Goal: Task Accomplishment & Management: Use online tool/utility

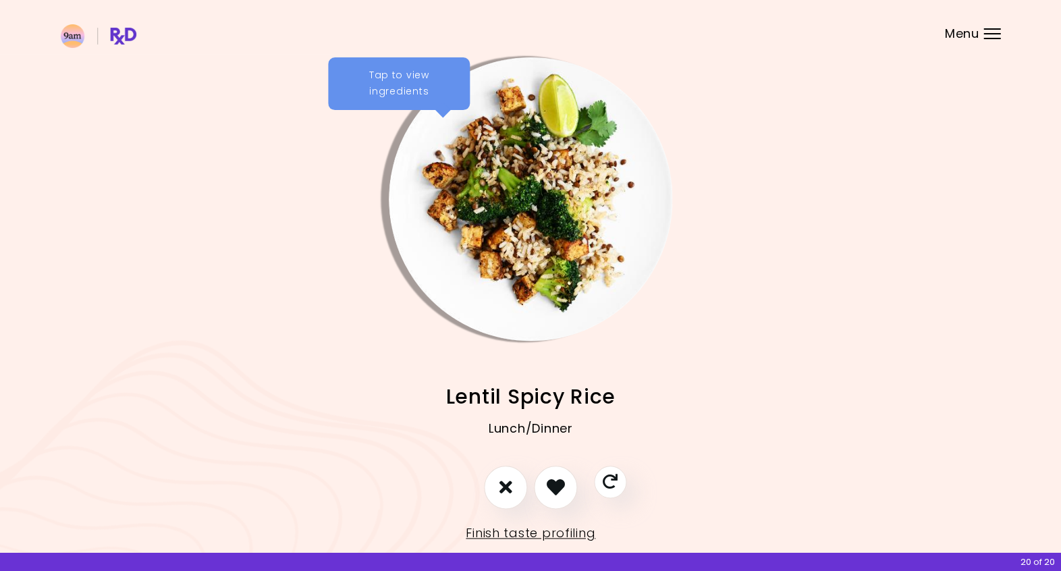
click at [394, 81] on div "Tap to view ingredients" at bounding box center [399, 83] width 142 height 53
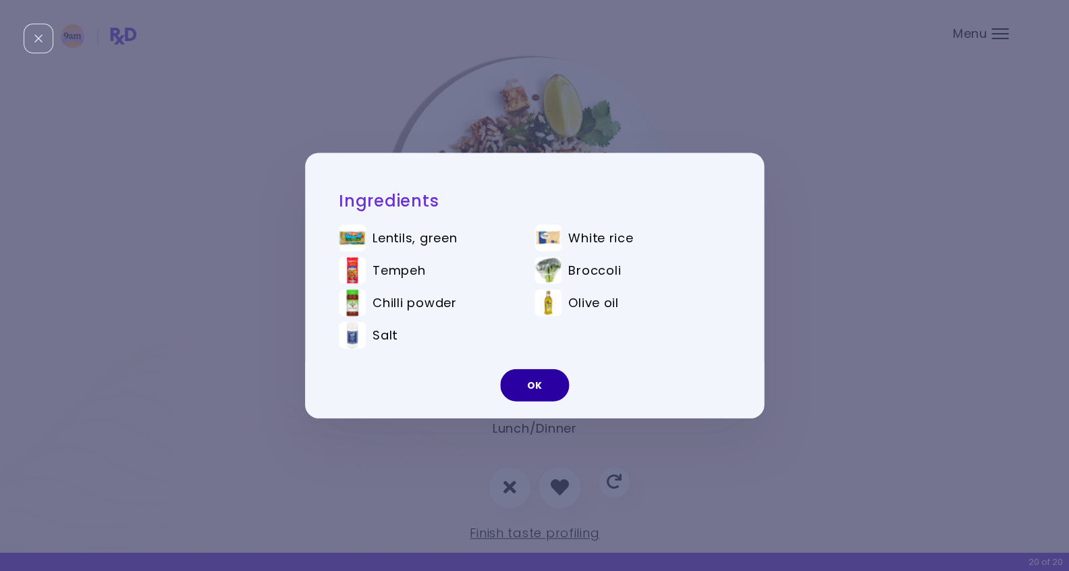
click at [535, 386] on button "OK" at bounding box center [534, 385] width 69 height 32
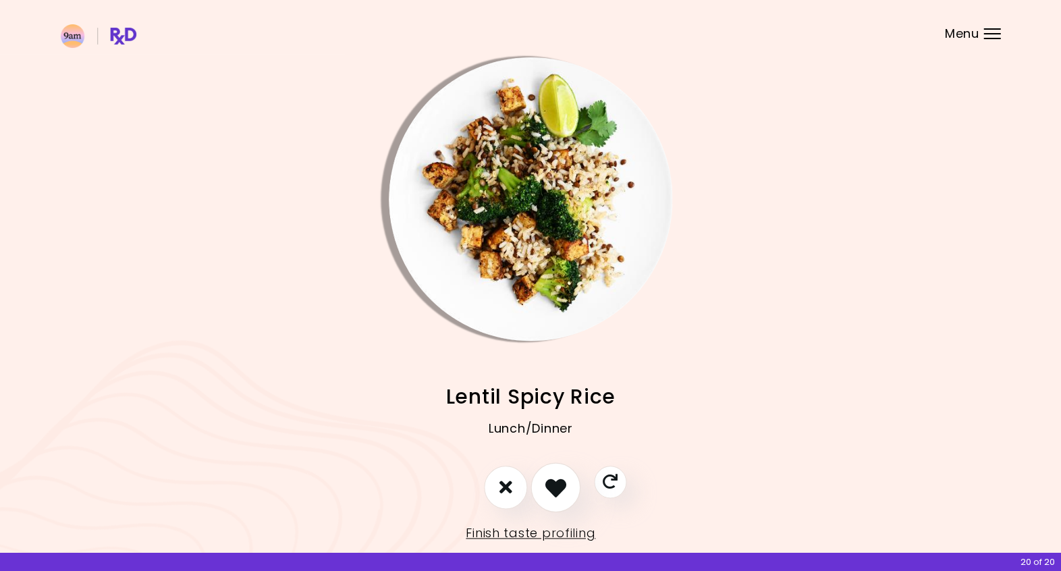
click at [553, 486] on icon "I like this recipe" at bounding box center [555, 486] width 21 height 21
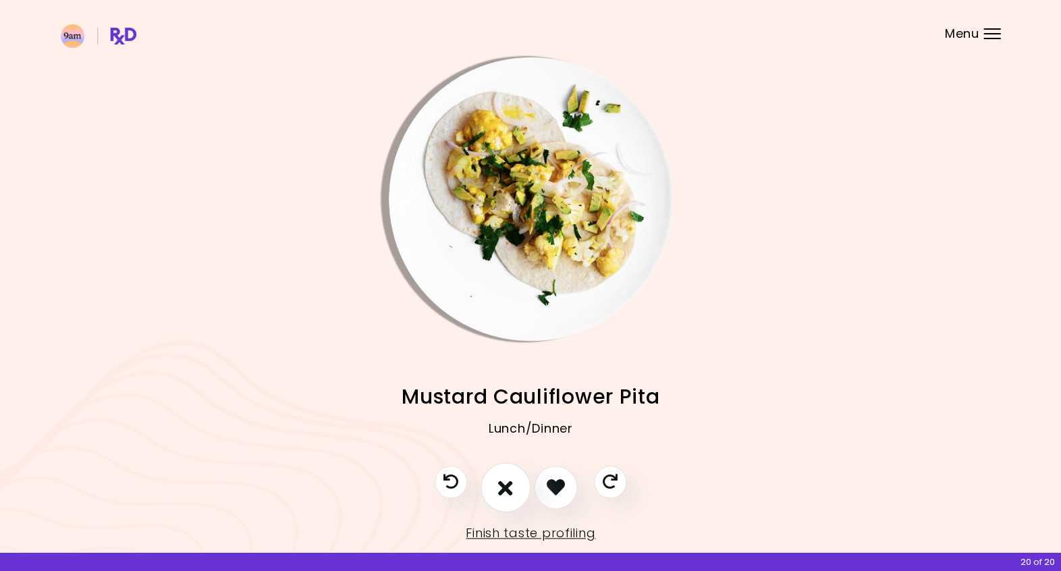
click at [514, 490] on button "I don't like this recipe" at bounding box center [505, 487] width 50 height 50
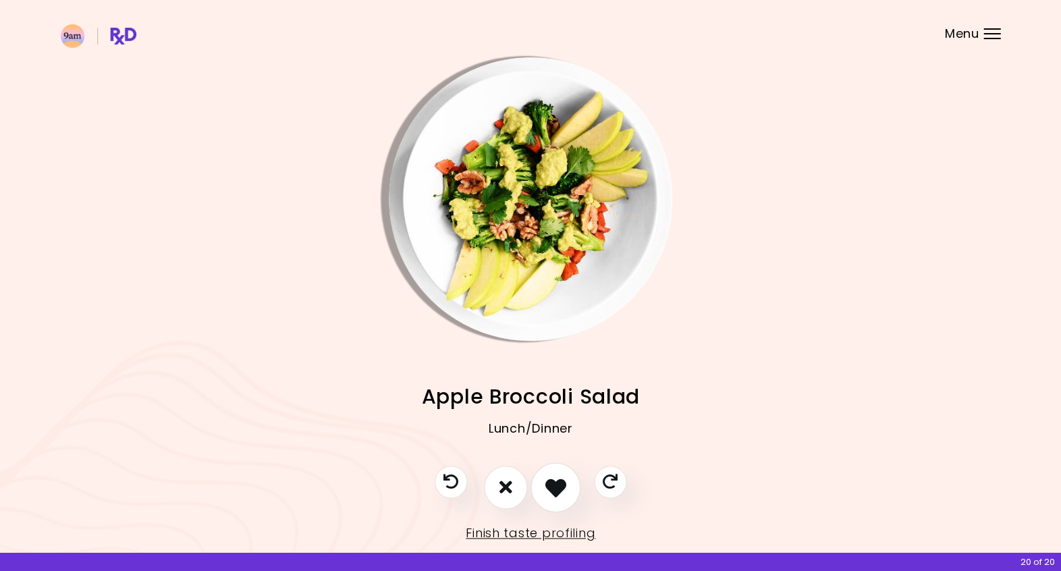
click at [543, 489] on button "I like this recipe" at bounding box center [555, 487] width 50 height 50
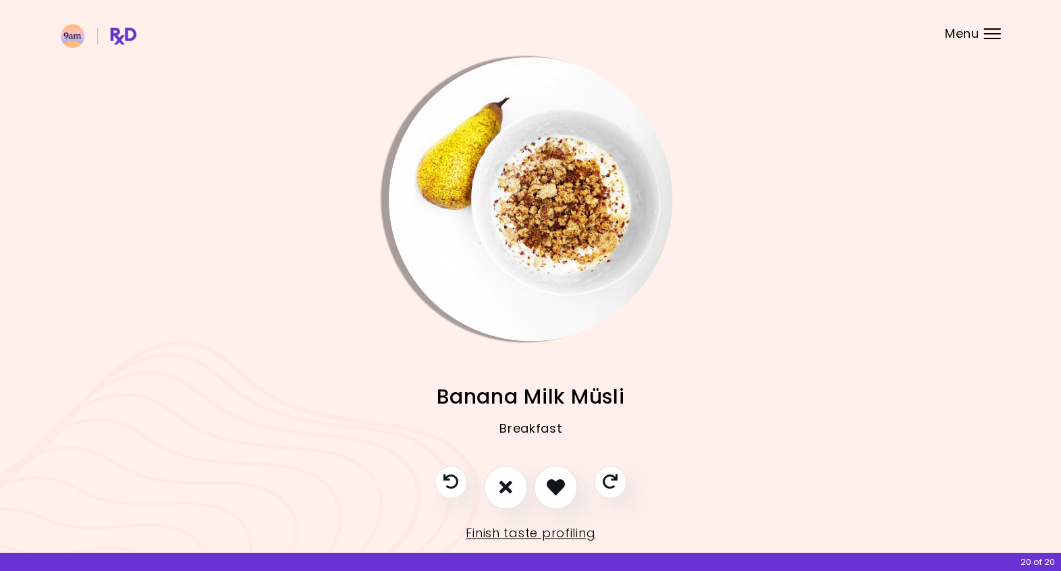
click at [536, 200] on img "Info - Banana Milk Müsli" at bounding box center [530, 198] width 283 height 283
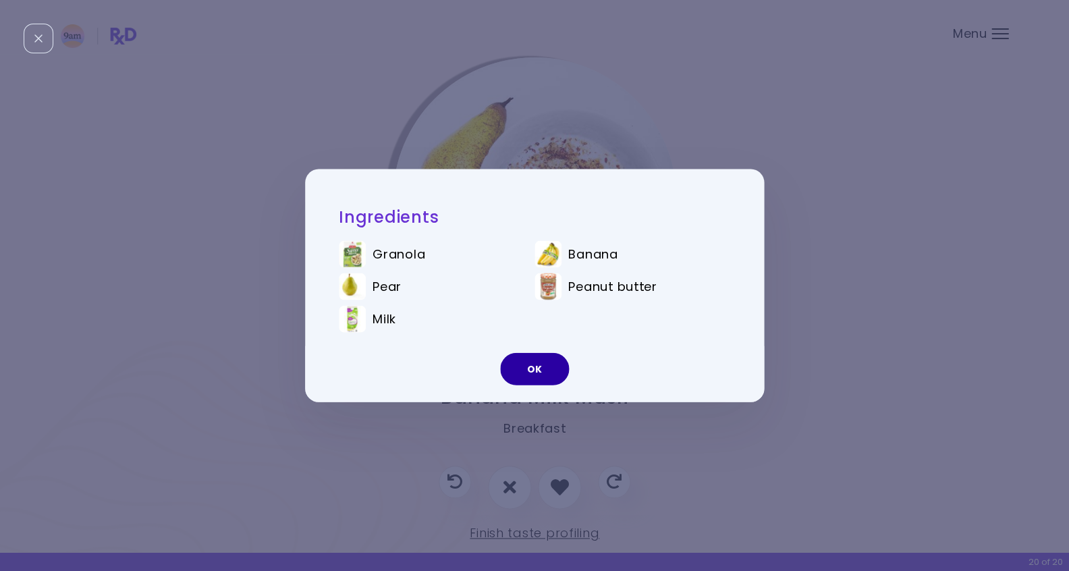
click at [520, 362] on button "OK" at bounding box center [534, 369] width 69 height 32
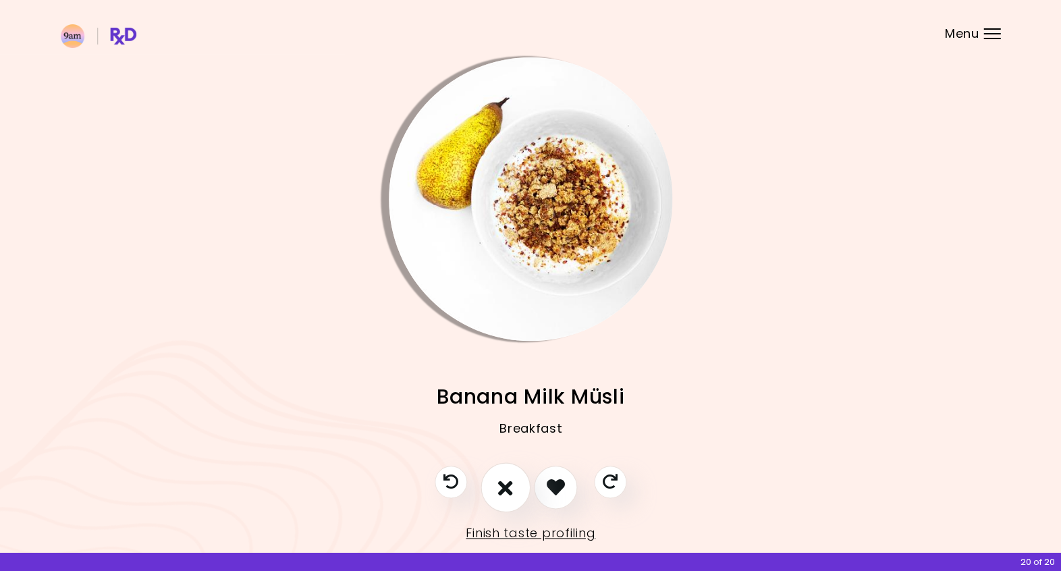
click at [503, 486] on icon "I don't like this recipe" at bounding box center [505, 486] width 15 height 21
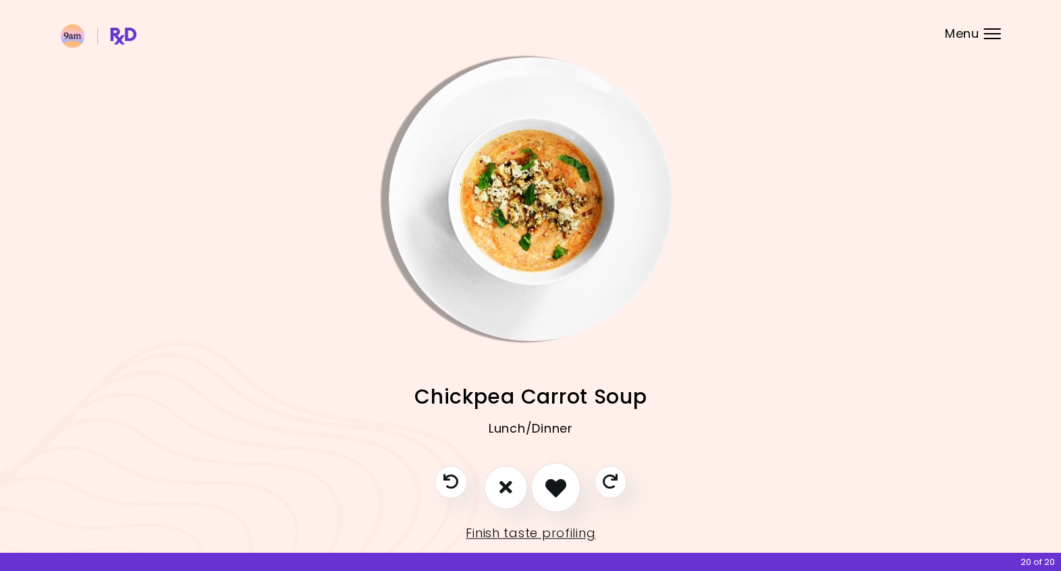
click at [561, 487] on icon "I like this recipe" at bounding box center [555, 486] width 21 height 21
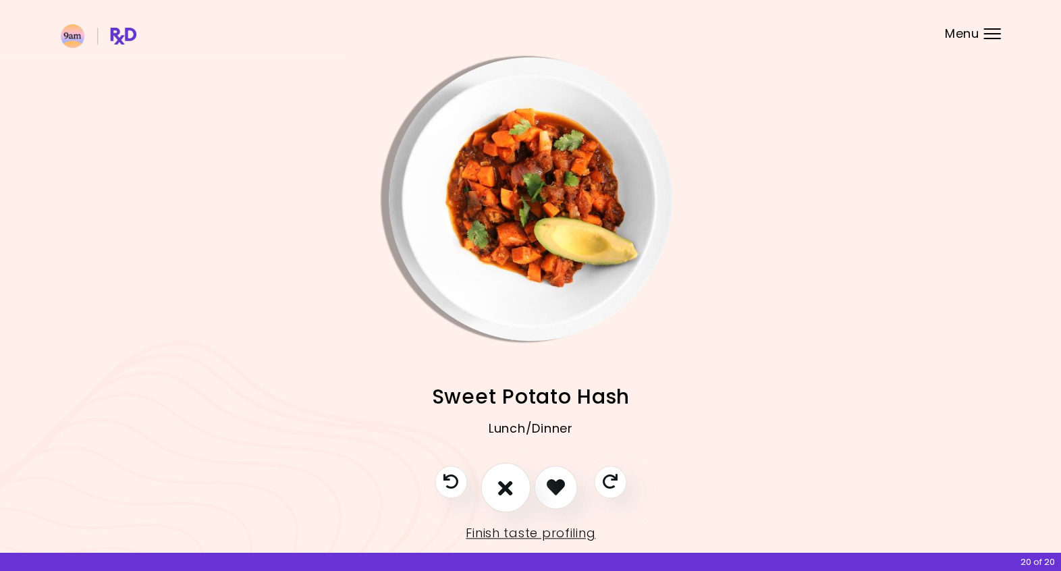
click at [512, 489] on icon "I don't like this recipe" at bounding box center [505, 486] width 15 height 21
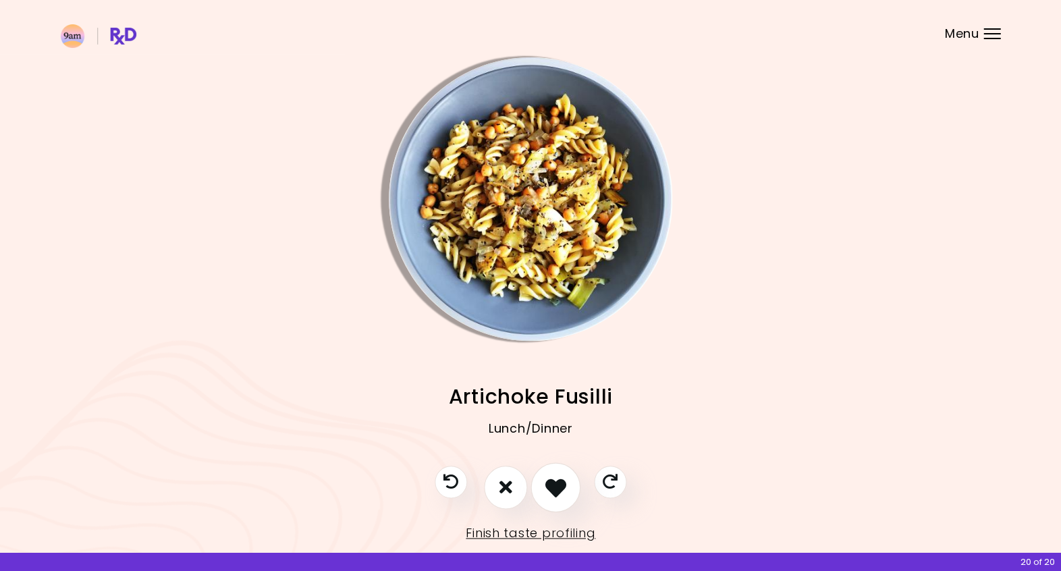
click at [557, 487] on icon "I like this recipe" at bounding box center [555, 486] width 21 height 21
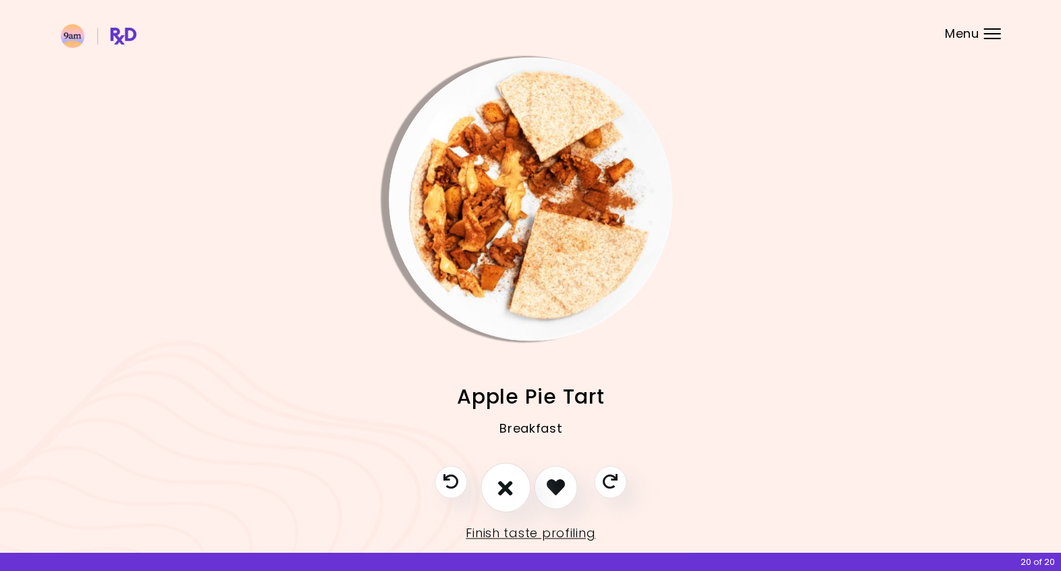
click at [517, 488] on button "I don't like this recipe" at bounding box center [505, 487] width 50 height 50
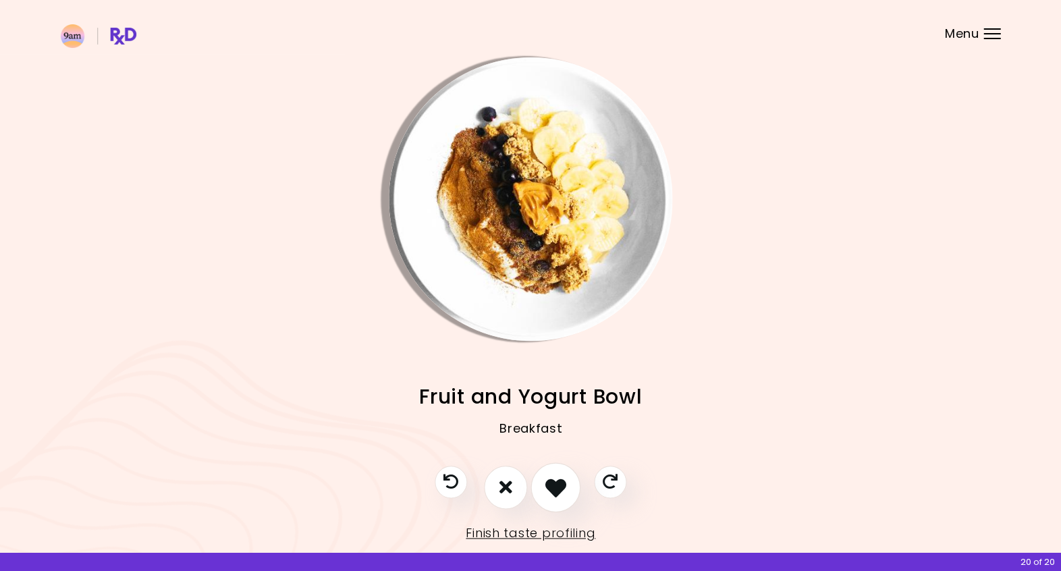
click at [551, 488] on icon "I like this recipe" at bounding box center [555, 486] width 21 height 21
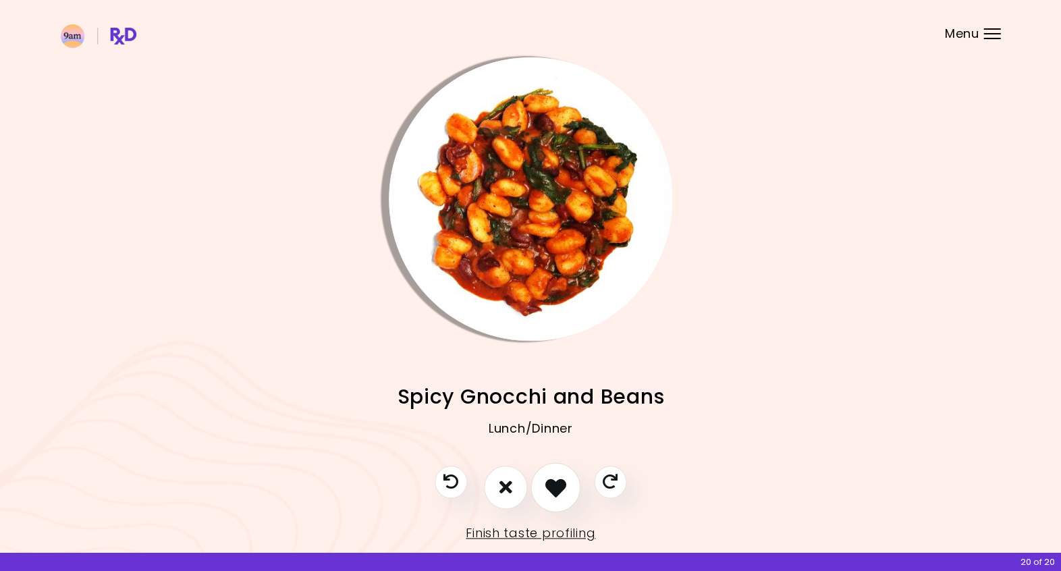
click at [551, 488] on icon "I like this recipe" at bounding box center [555, 486] width 21 height 21
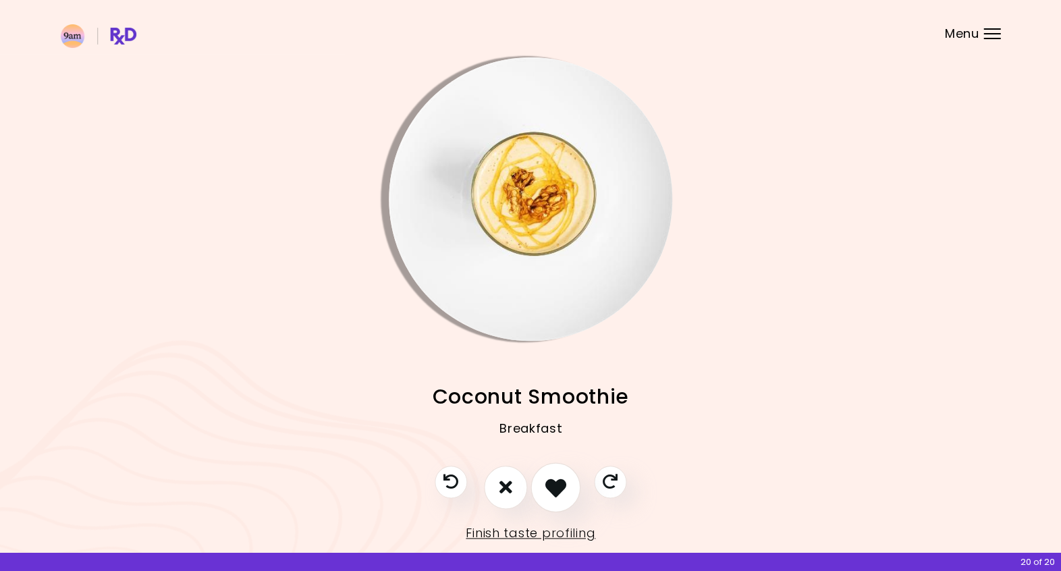
click at [551, 488] on icon "I like this recipe" at bounding box center [555, 486] width 21 height 21
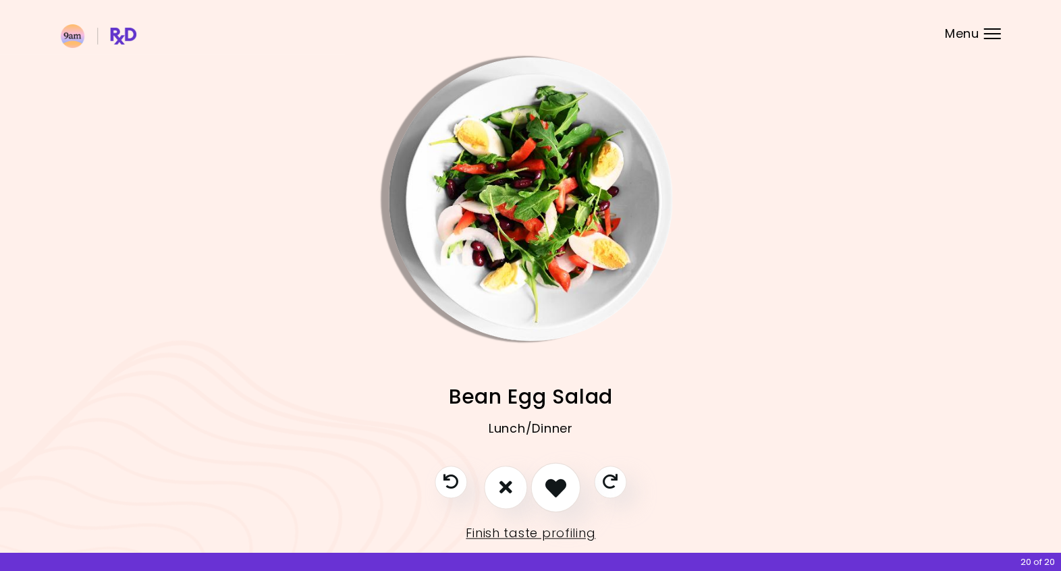
click at [551, 488] on icon "I like this recipe" at bounding box center [555, 486] width 21 height 21
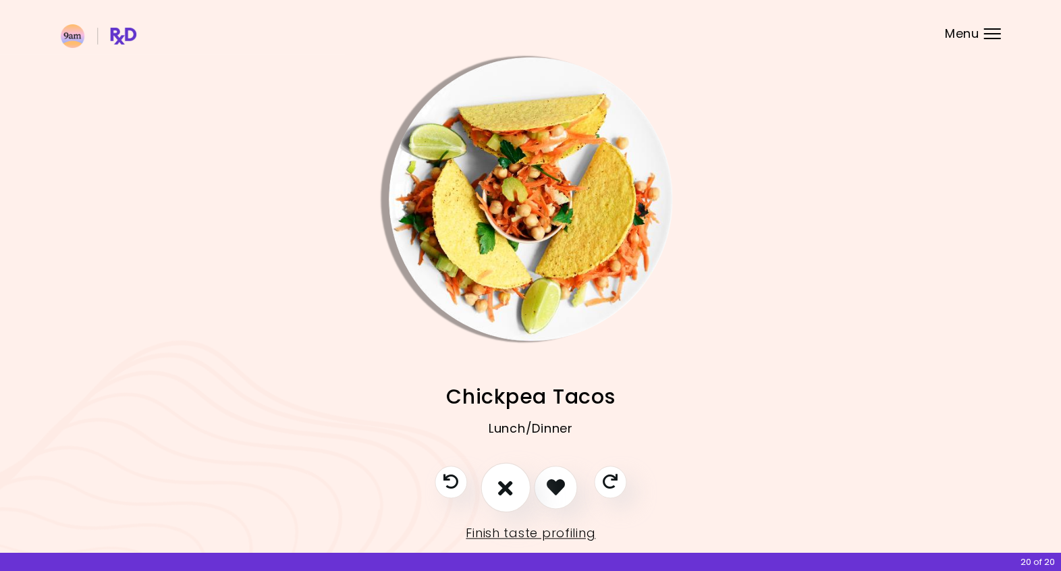
click at [502, 489] on icon "I don't like this recipe" at bounding box center [505, 486] width 15 height 21
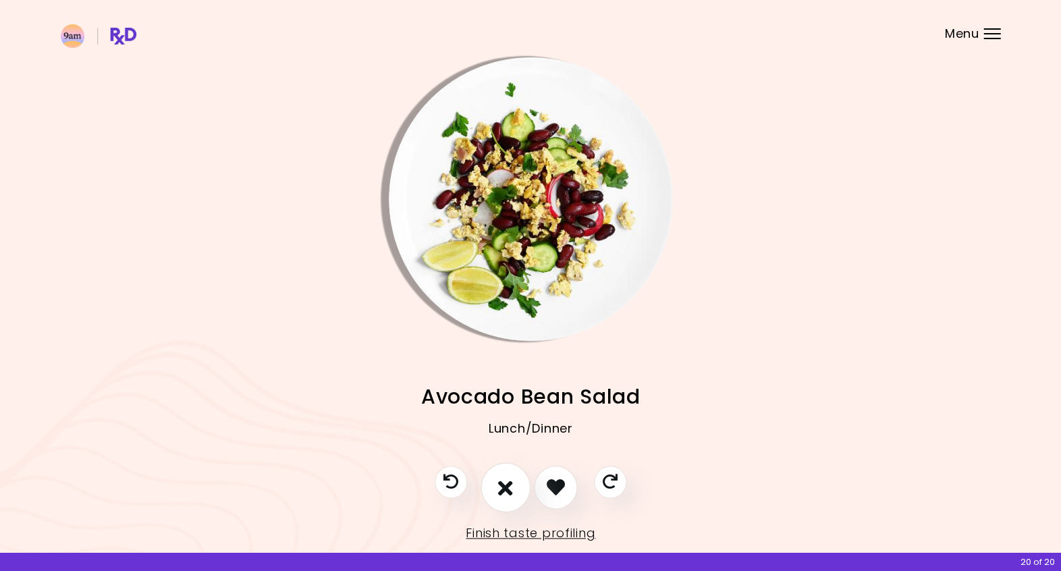
click at [511, 489] on icon "I don't like this recipe" at bounding box center [505, 486] width 15 height 21
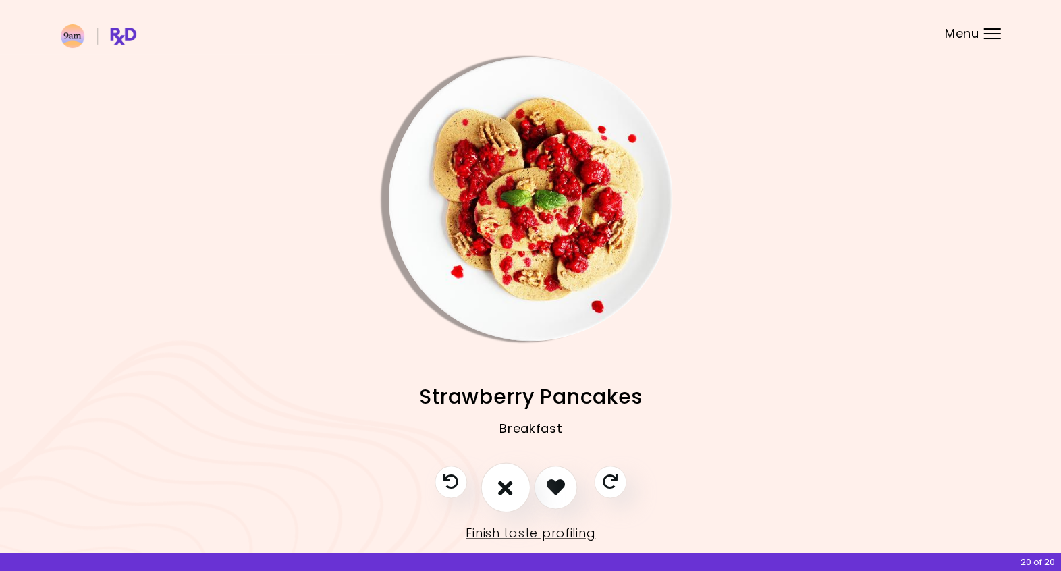
click at [511, 489] on icon "I don't like this recipe" at bounding box center [505, 486] width 15 height 21
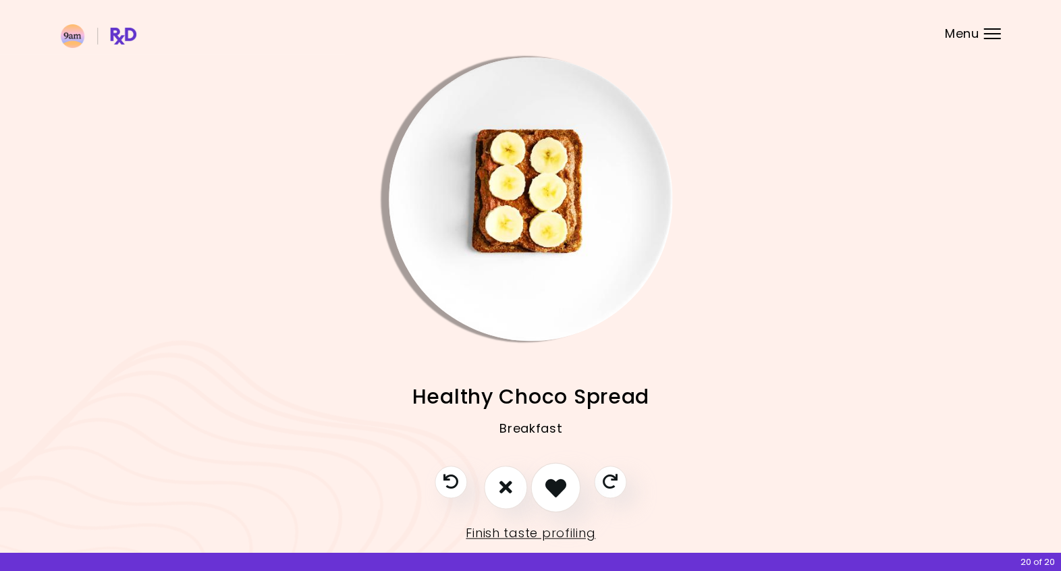
click at [561, 491] on icon "I like this recipe" at bounding box center [555, 486] width 21 height 21
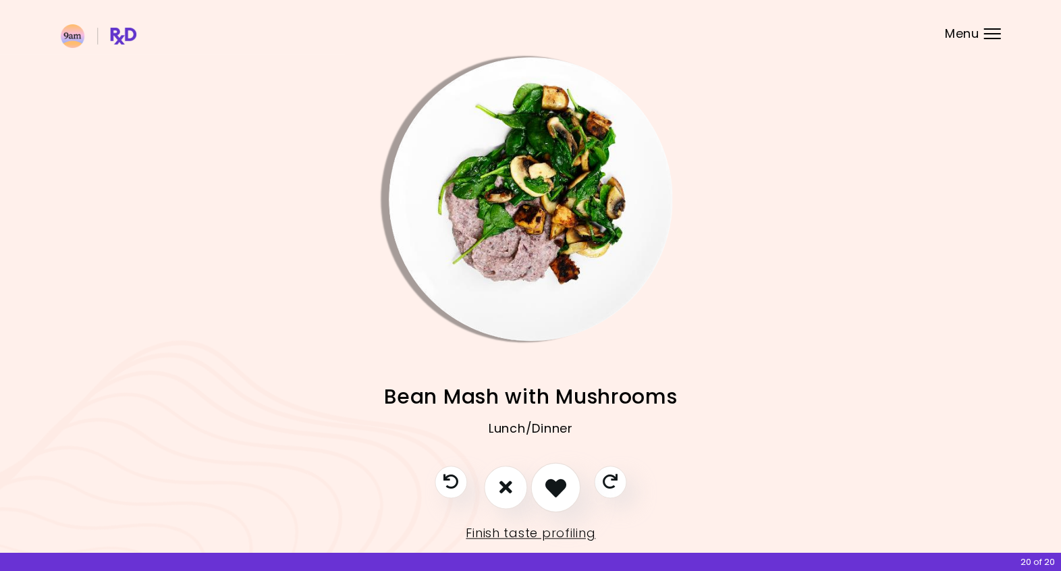
click at [559, 493] on icon "I like this recipe" at bounding box center [555, 486] width 21 height 21
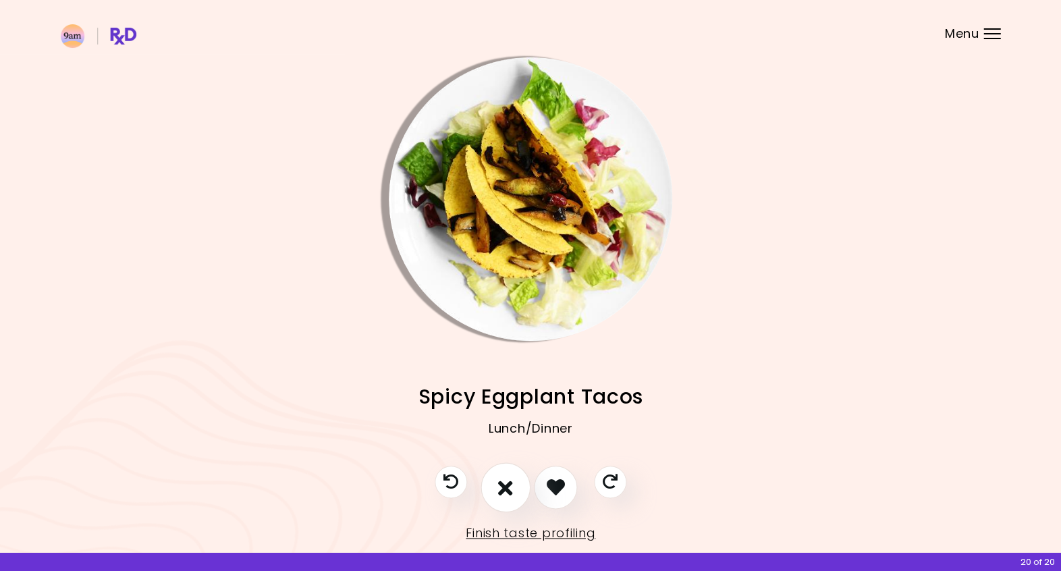
click at [505, 489] on icon "I don't like this recipe" at bounding box center [505, 486] width 15 height 21
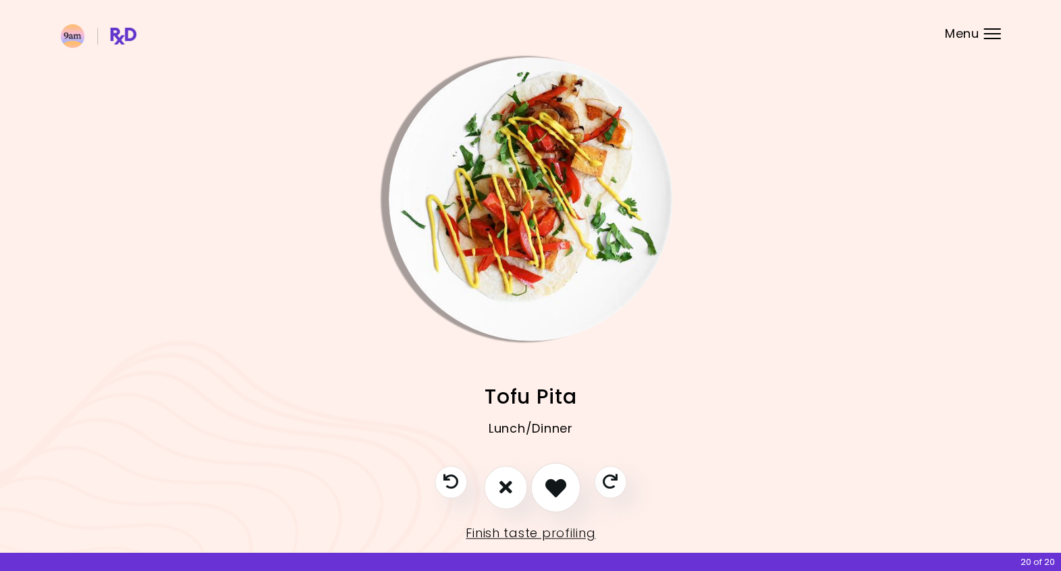
click at [551, 489] on icon "I like this recipe" at bounding box center [555, 486] width 21 height 21
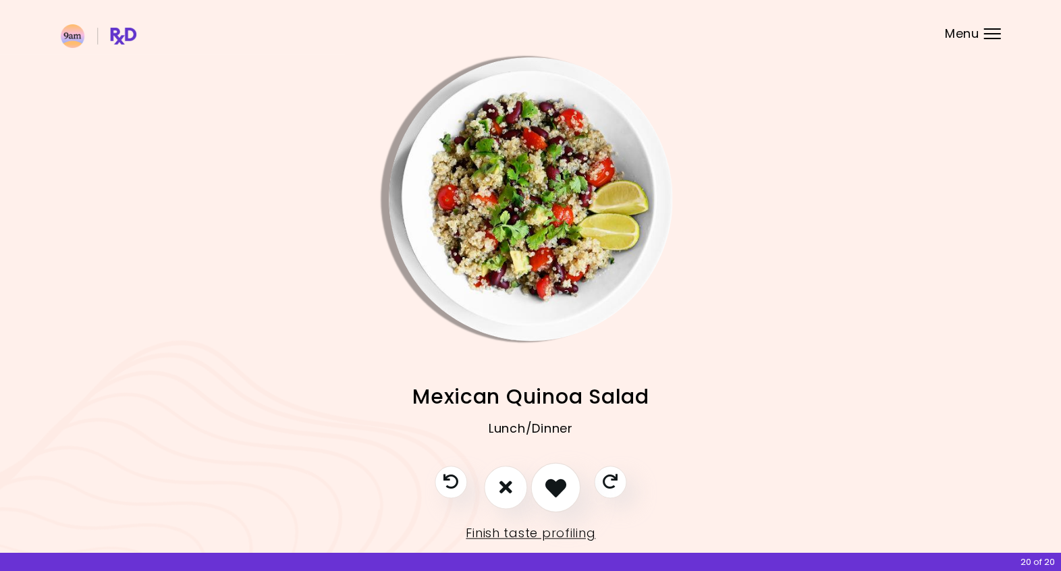
click at [551, 489] on icon "I like this recipe" at bounding box center [555, 486] width 21 height 21
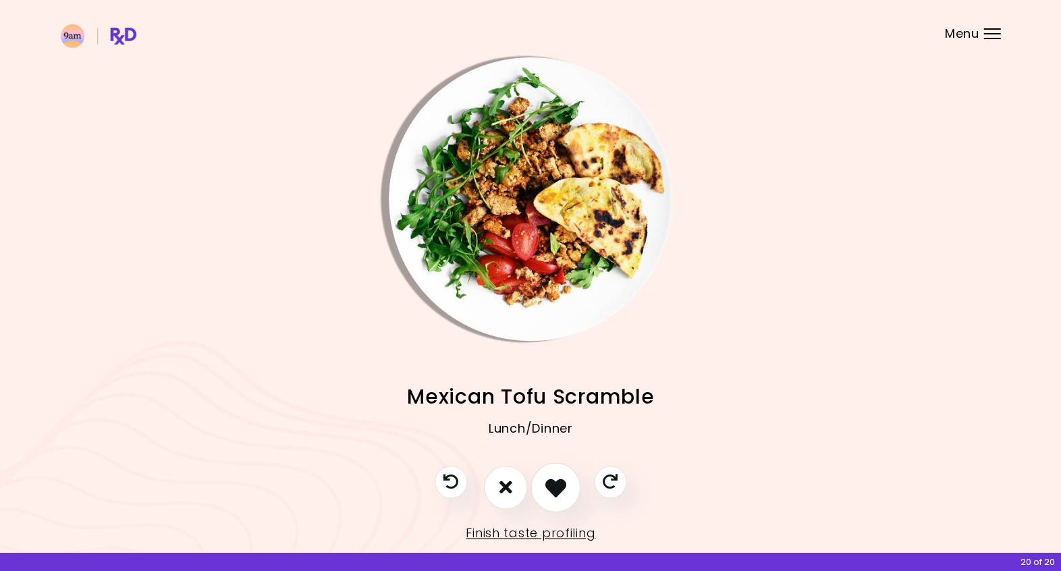
click at [551, 489] on icon "I like this recipe" at bounding box center [555, 486] width 21 height 21
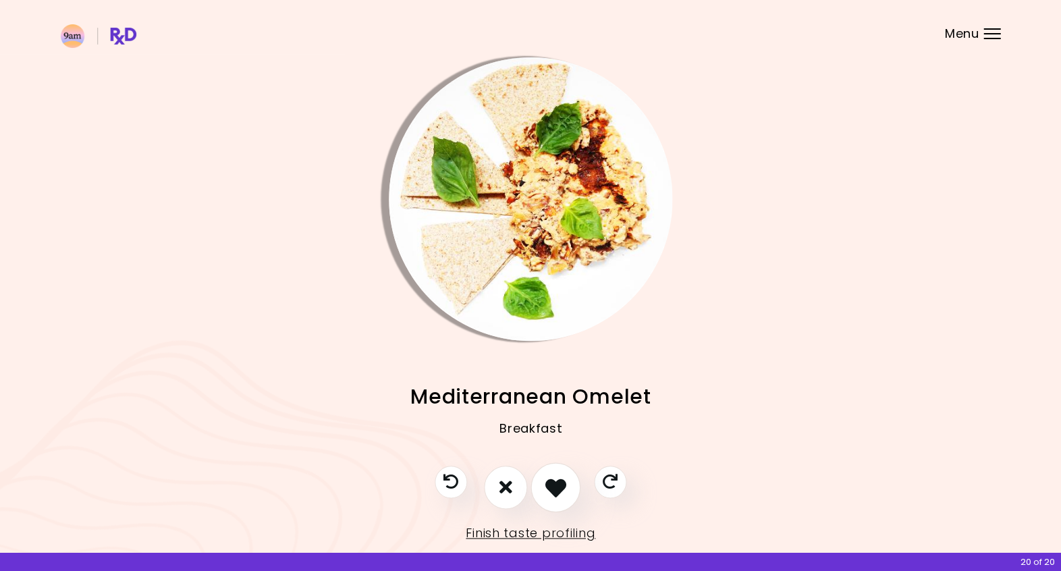
click at [551, 489] on icon "I like this recipe" at bounding box center [555, 486] width 21 height 21
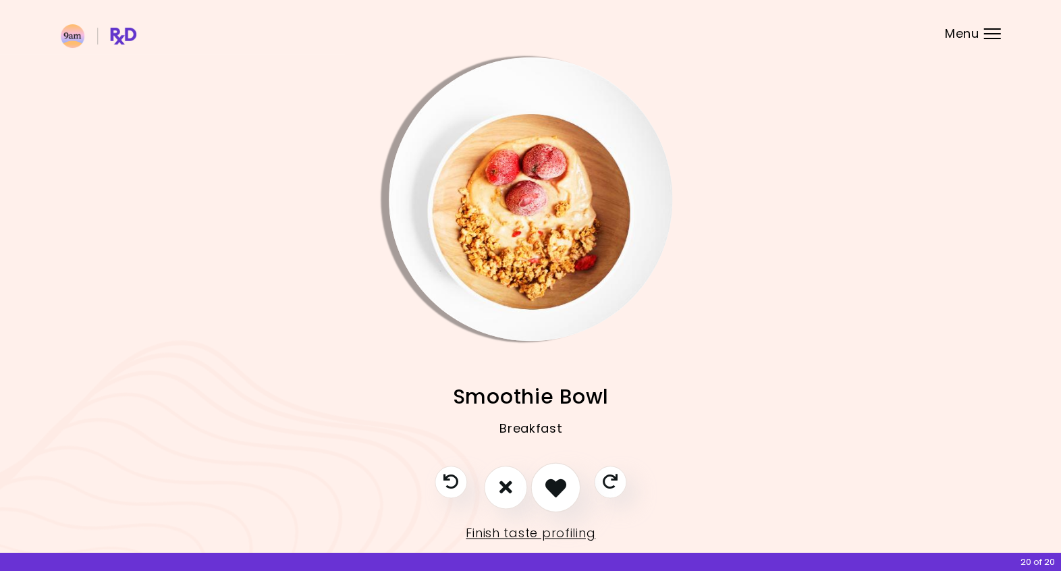
click at [551, 489] on icon "I like this recipe" at bounding box center [555, 486] width 21 height 21
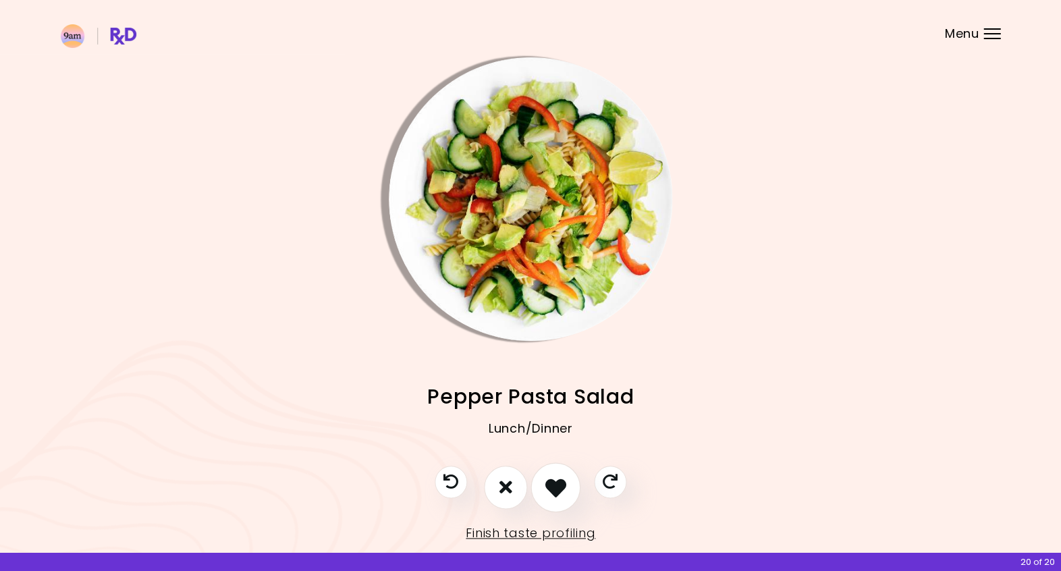
click at [551, 489] on icon "I like this recipe" at bounding box center [555, 486] width 21 height 21
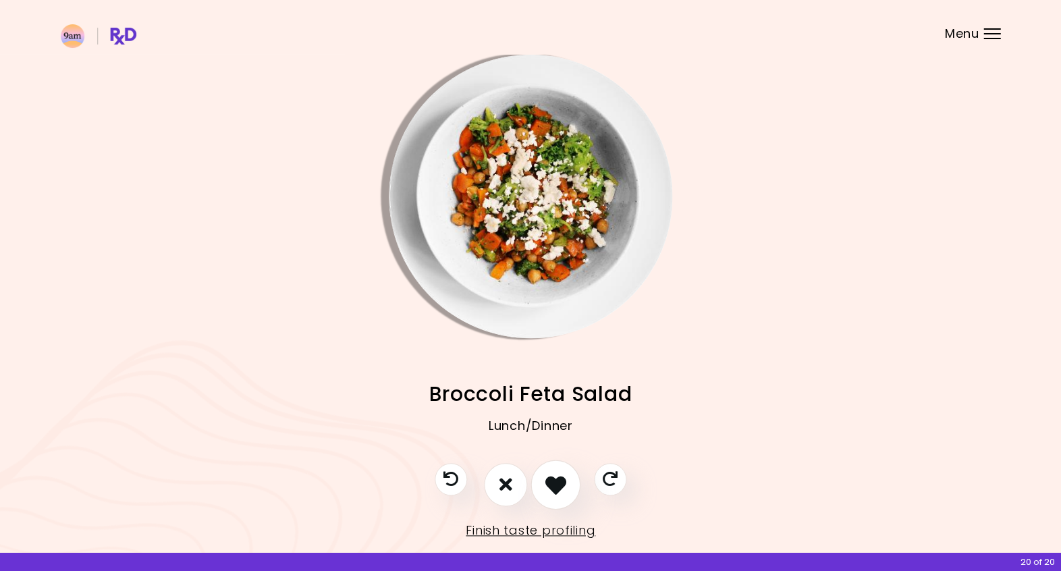
scroll to position [3, 0]
click at [551, 489] on icon "I like this recipe" at bounding box center [555, 483] width 21 height 21
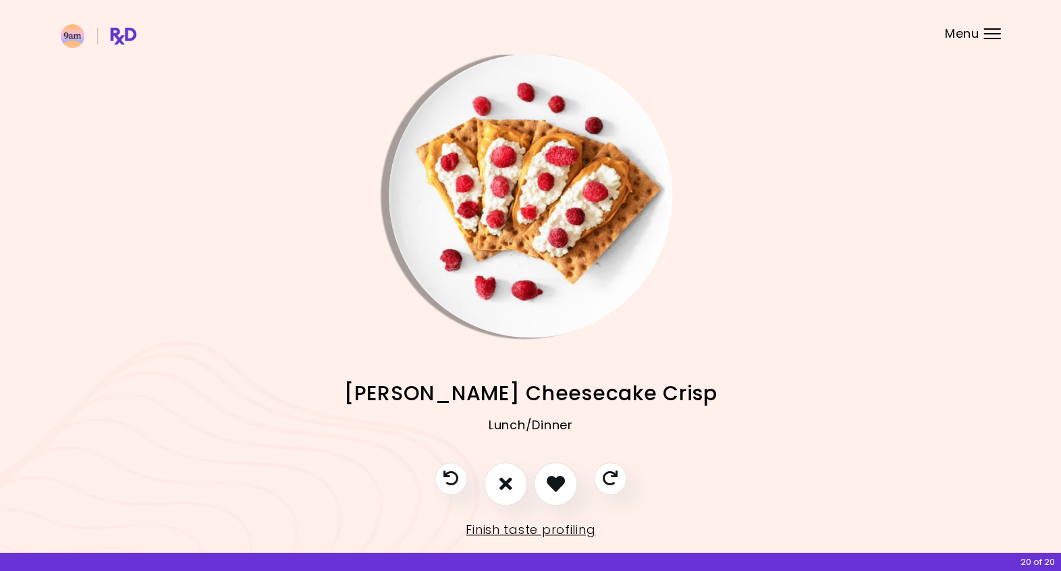
click at [983, 34] on div "Menu" at bounding box center [991, 33] width 17 height 11
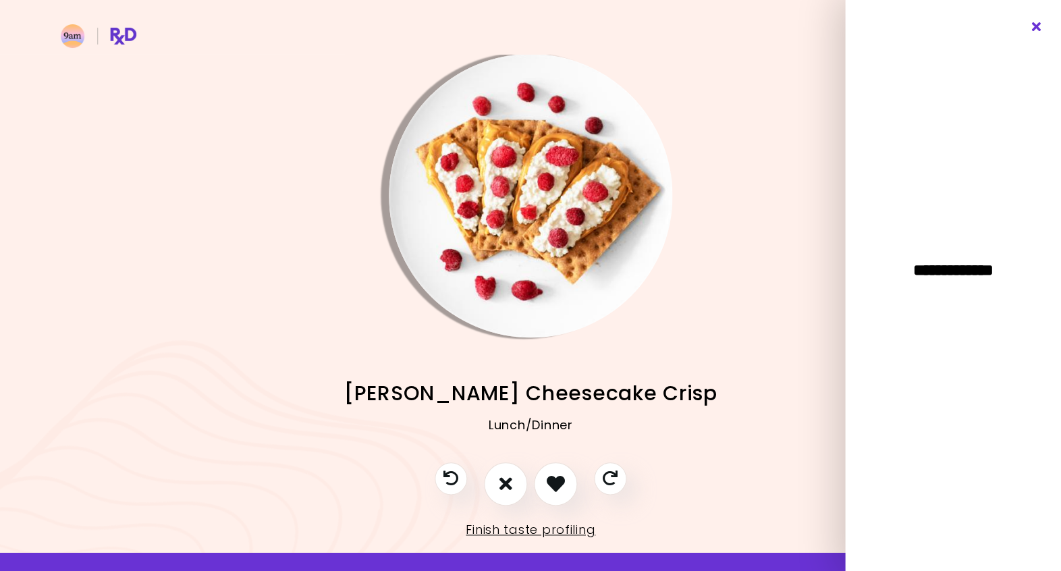
click at [1037, 26] on icon "Close" at bounding box center [1036, 26] width 13 height 9
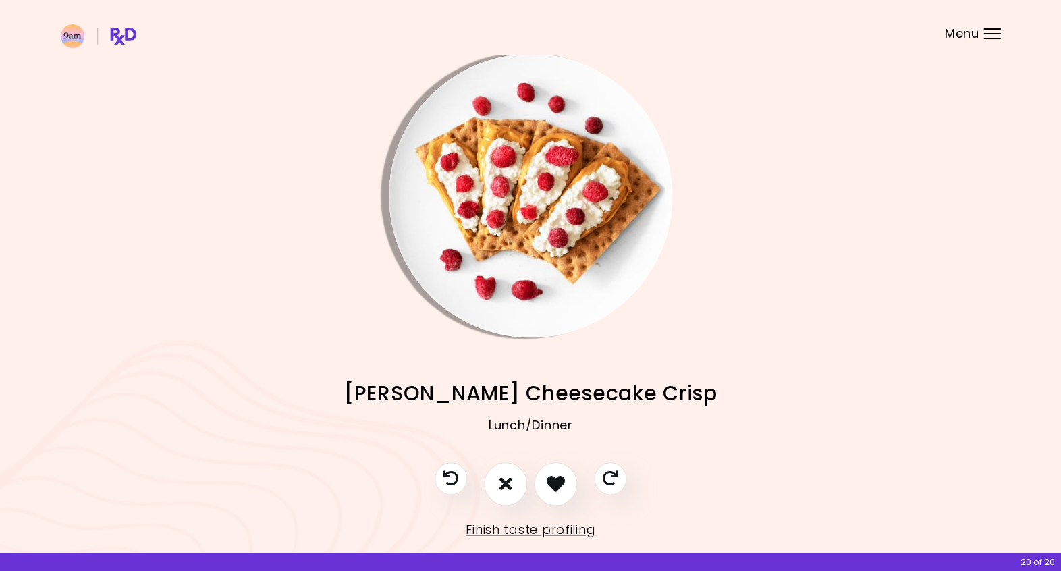
click at [551, 238] on img "Info - Berry Cheesecake Crisp" at bounding box center [530, 195] width 283 height 283
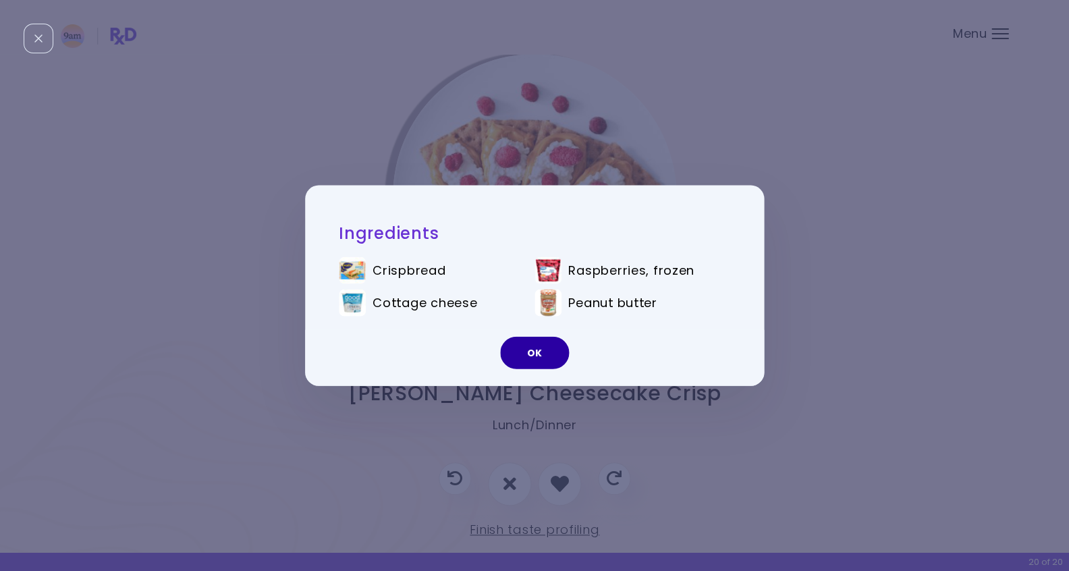
click at [544, 343] on button "OK" at bounding box center [534, 353] width 69 height 32
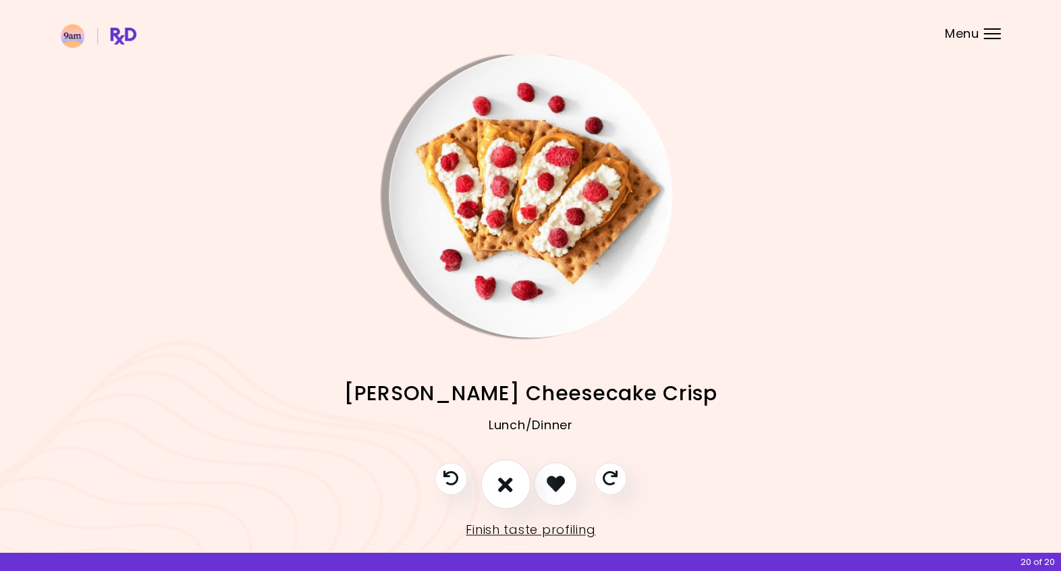
click at [503, 484] on icon "I don't like this recipe" at bounding box center [505, 483] width 15 height 21
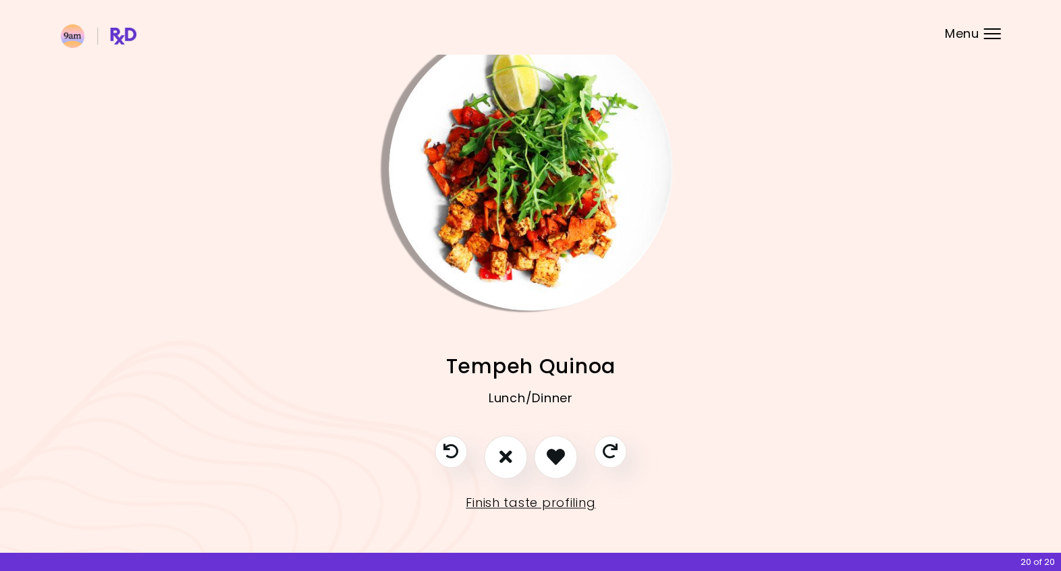
scroll to position [30, 0]
click at [537, 504] on link "Finish taste profiling" at bounding box center [531, 504] width 130 height 22
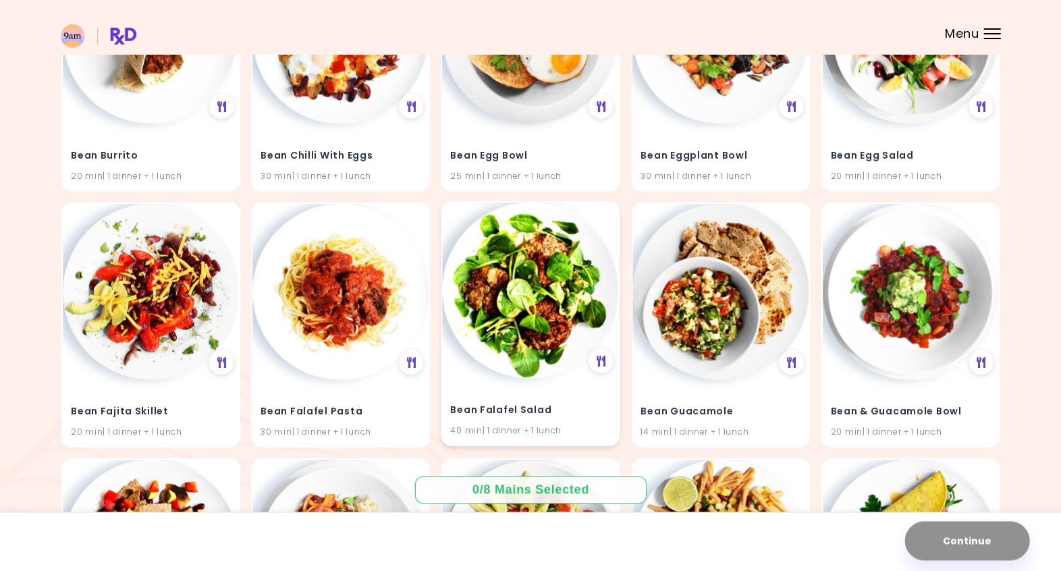
scroll to position [2054, 0]
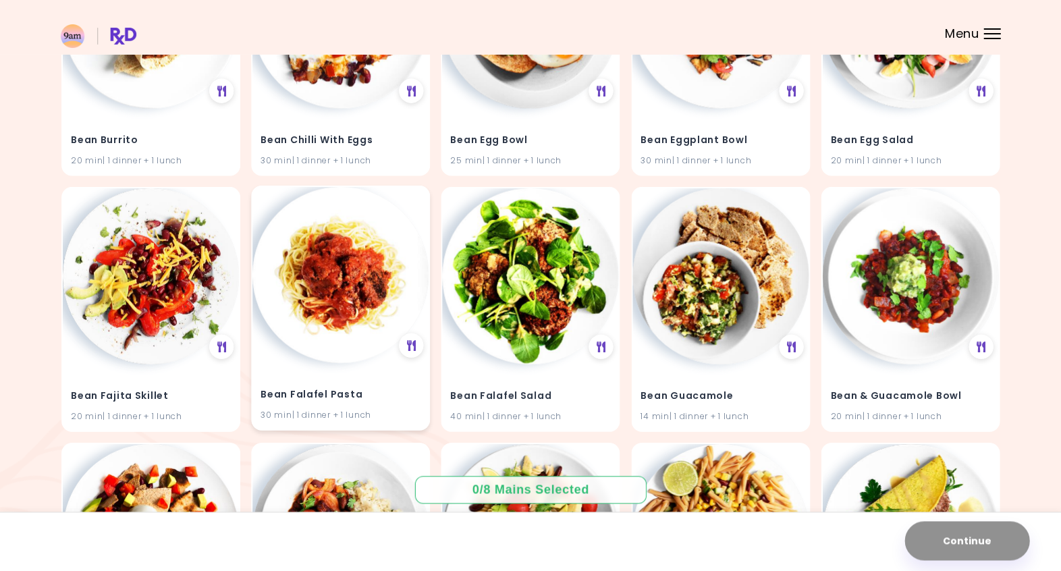
click at [311, 325] on img at bounding box center [340, 275] width 176 height 176
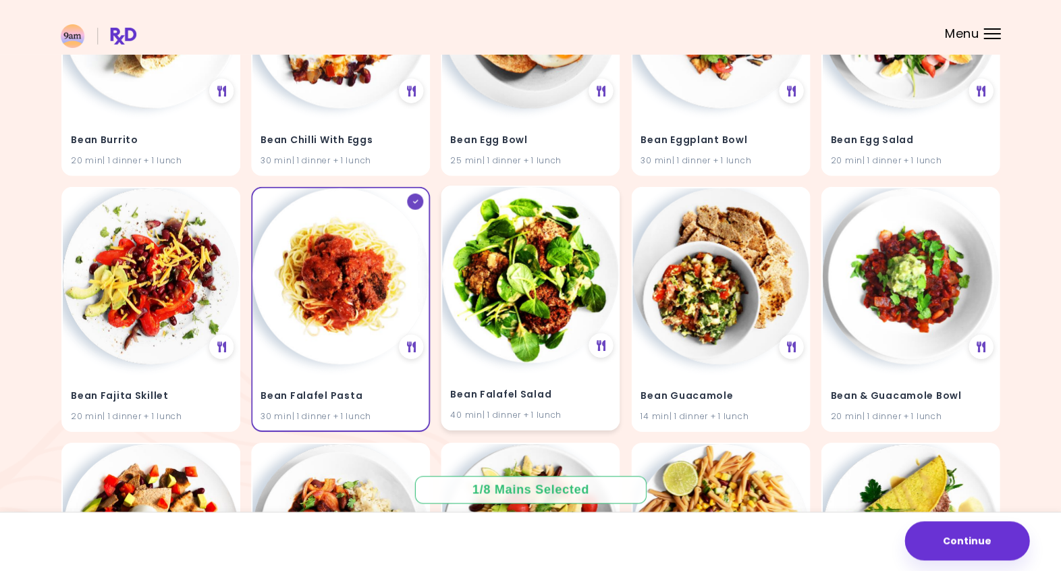
click at [503, 309] on img at bounding box center [530, 275] width 176 height 176
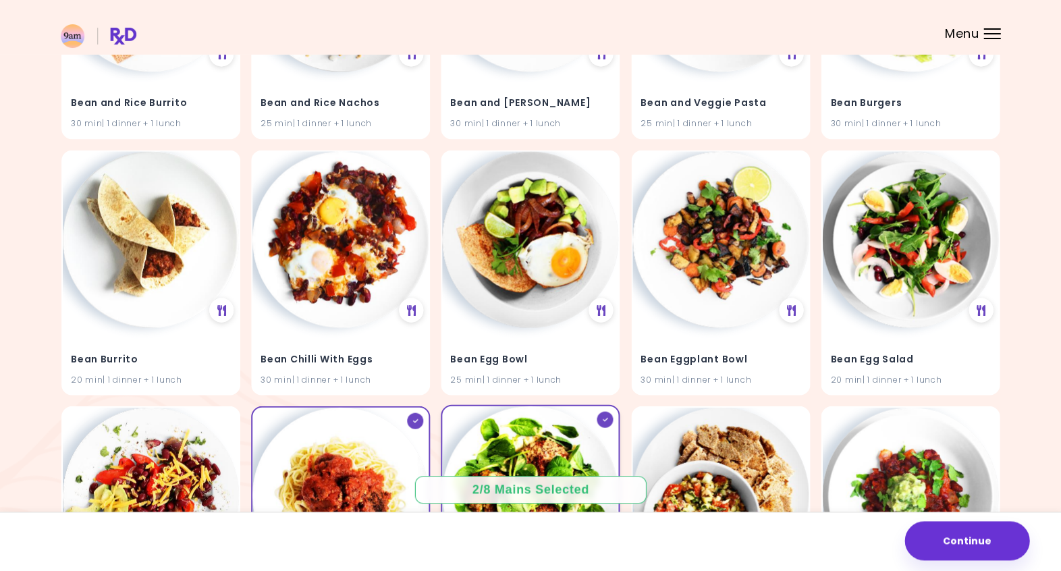
scroll to position [1781, 0]
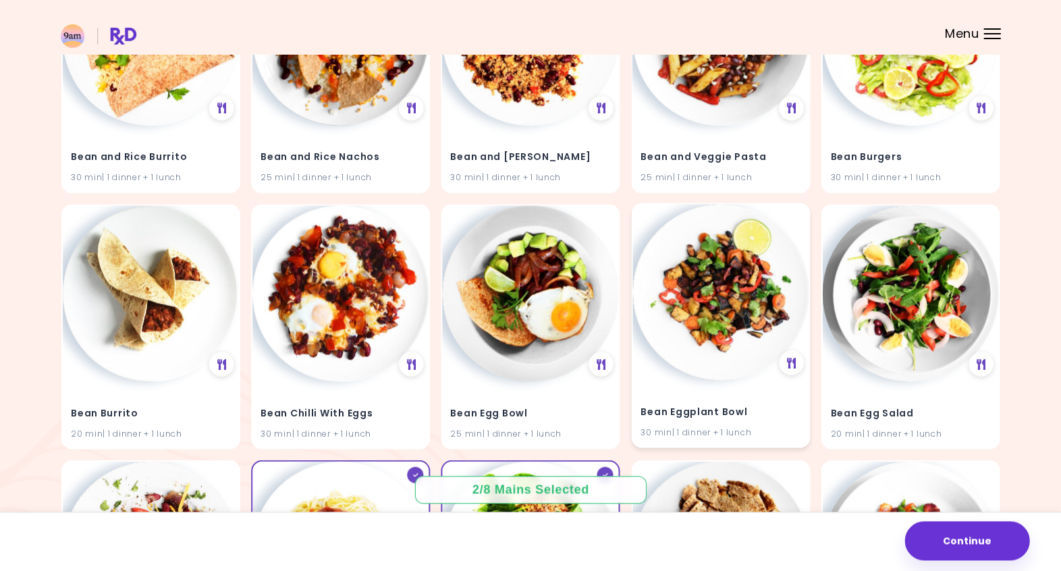
click at [677, 315] on img at bounding box center [720, 292] width 176 height 176
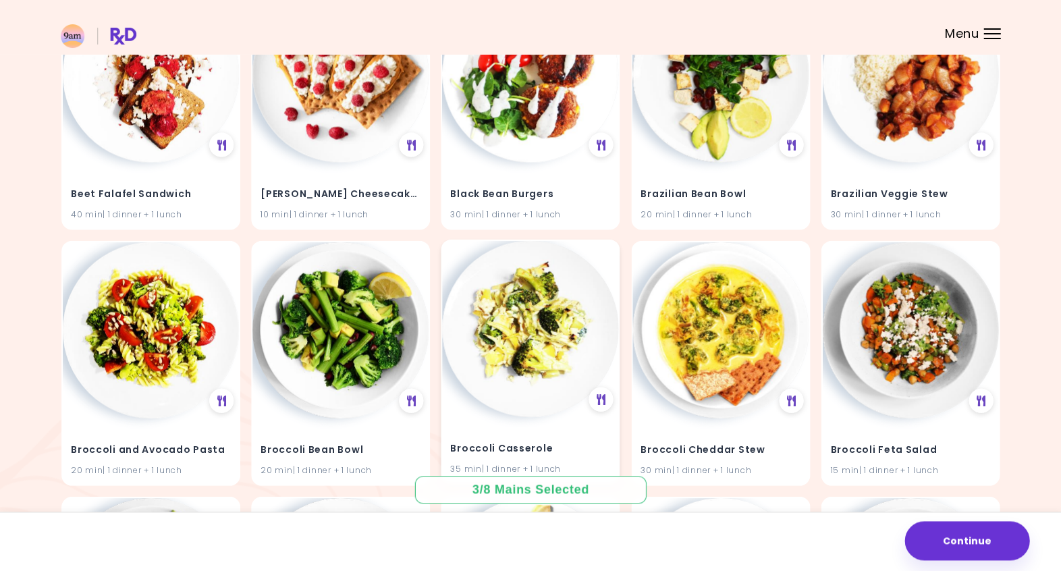
scroll to position [3259, 0]
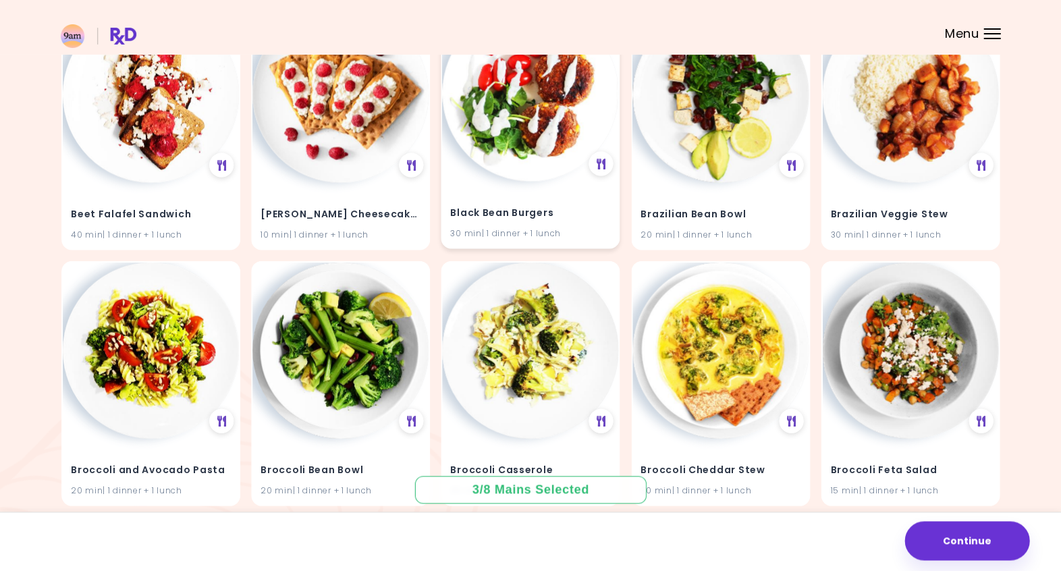
click at [545, 130] on img at bounding box center [530, 93] width 176 height 176
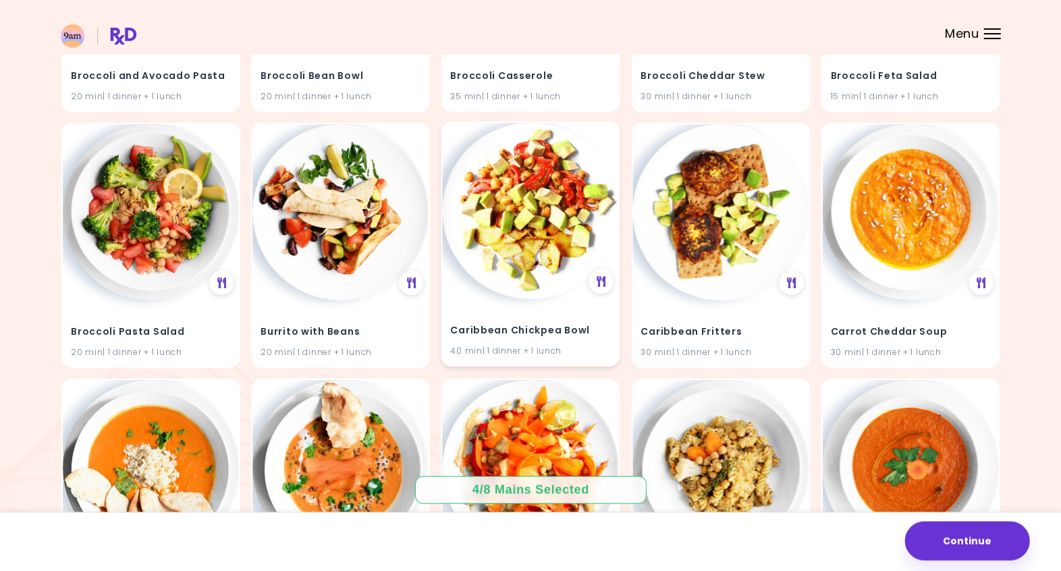
scroll to position [3656, 0]
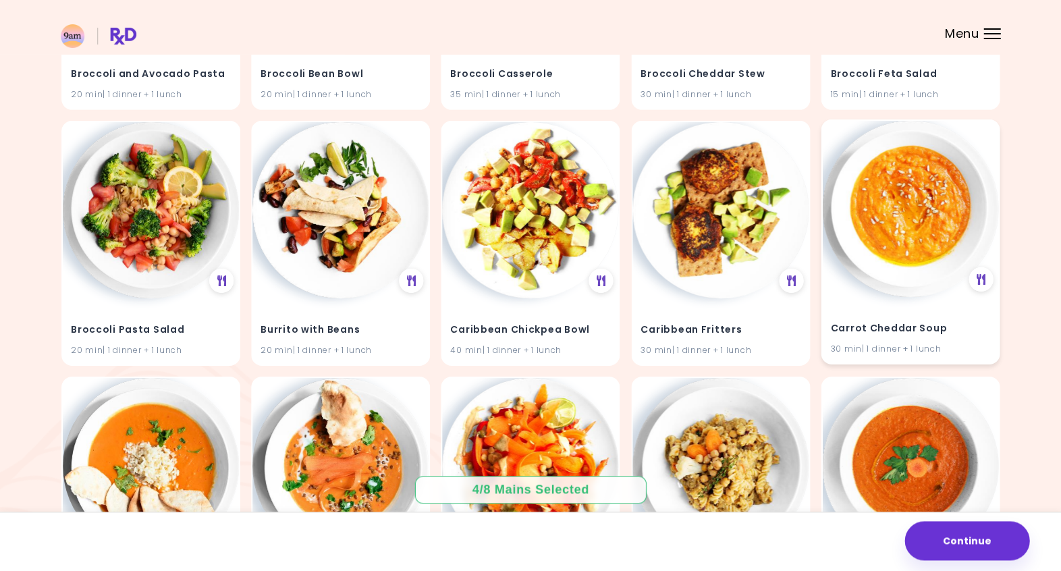
click at [904, 238] on img at bounding box center [910, 209] width 176 height 176
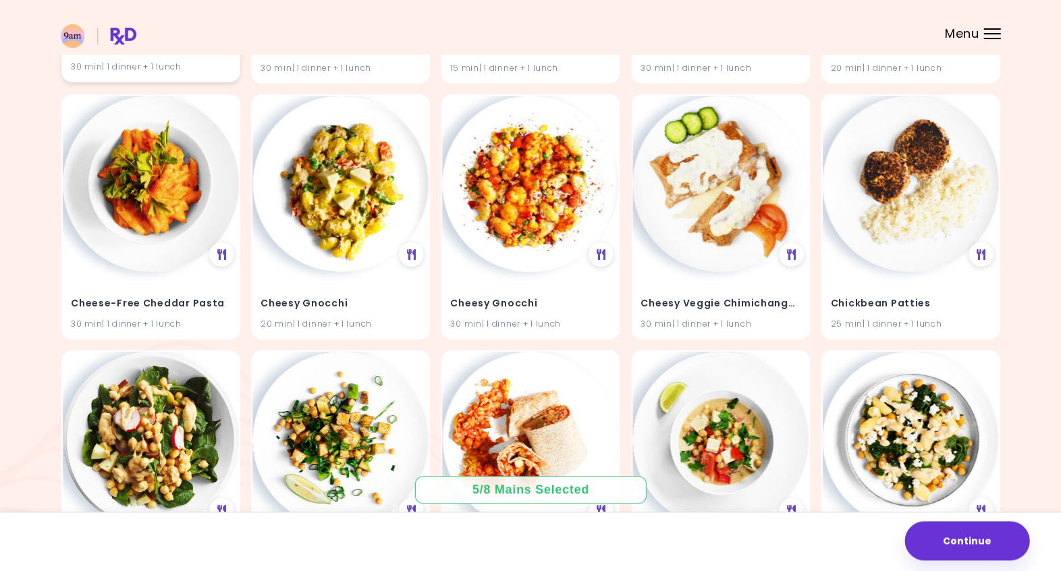
scroll to position [4961, 0]
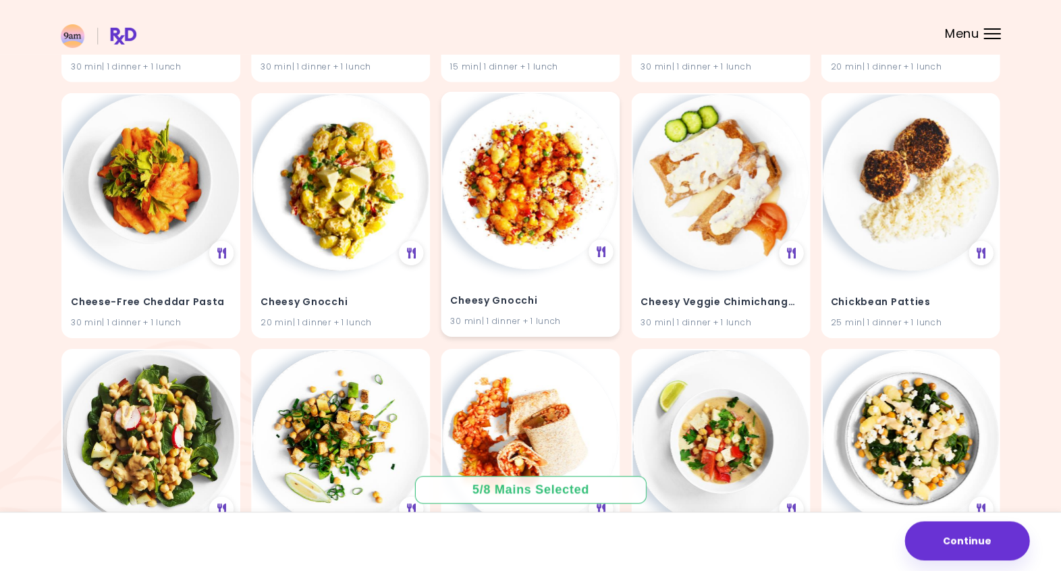
click at [502, 202] on img at bounding box center [530, 181] width 176 height 176
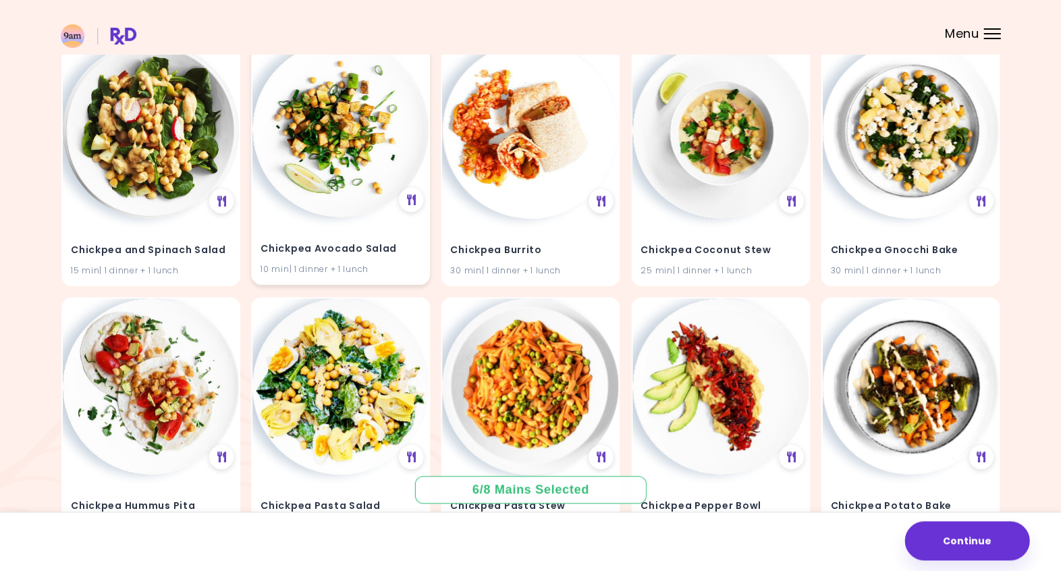
scroll to position [5270, 0]
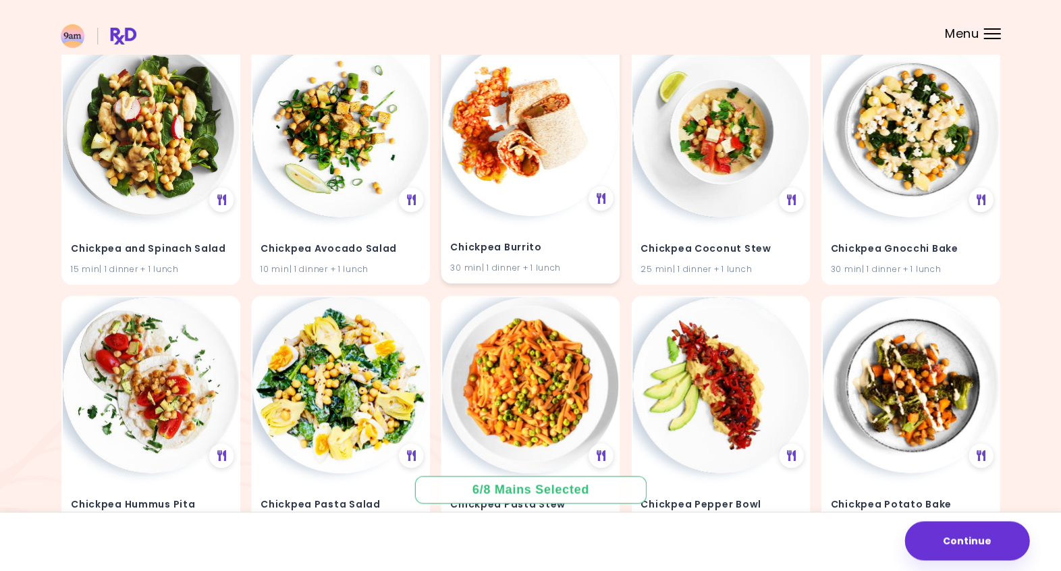
click at [537, 187] on img at bounding box center [530, 128] width 176 height 176
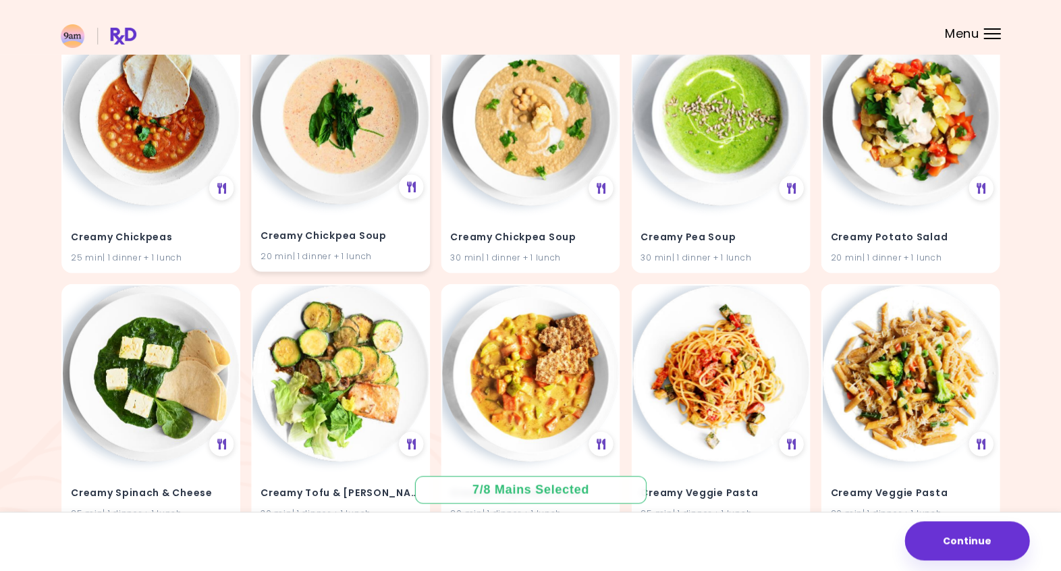
scroll to position [7329, 0]
click at [516, 179] on img at bounding box center [530, 116] width 176 height 176
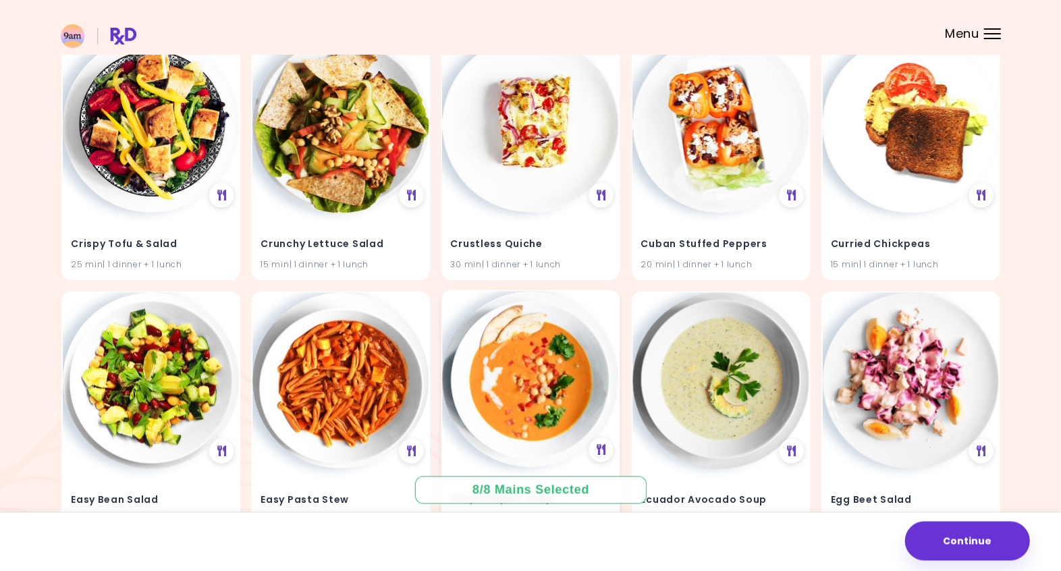
scroll to position [8091, 0]
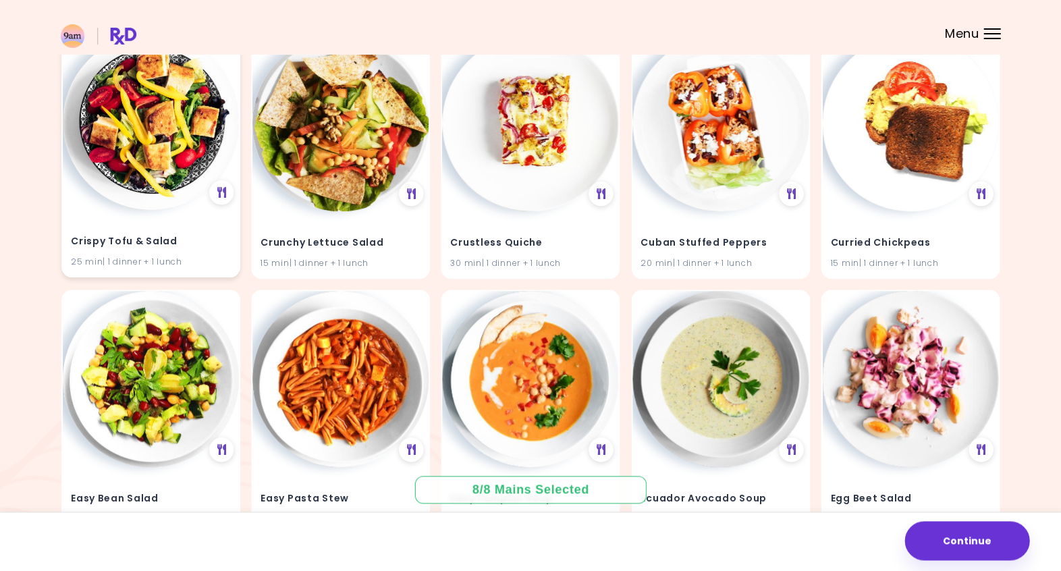
click at [126, 169] on img at bounding box center [151, 122] width 176 height 176
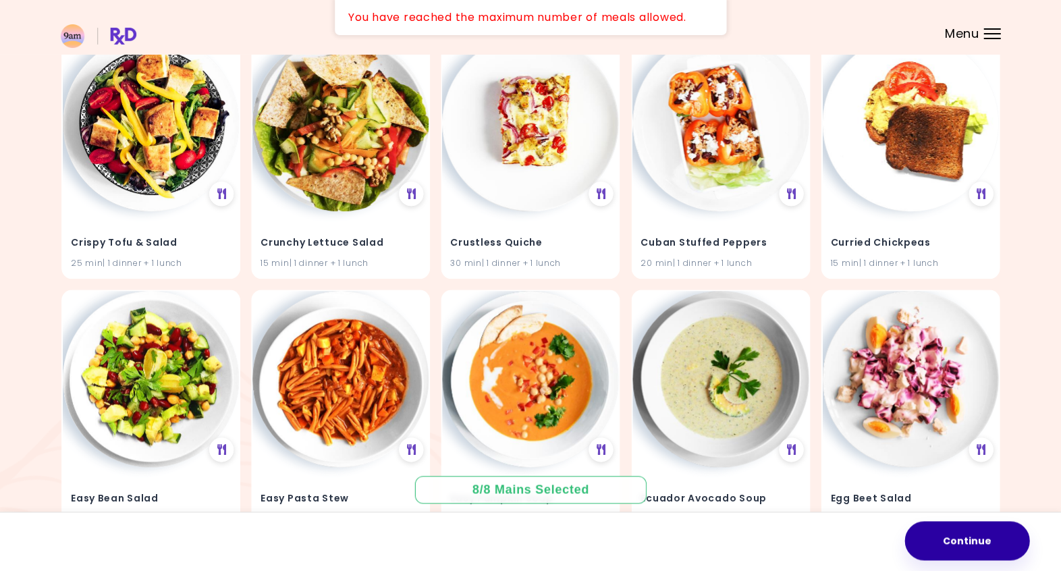
click at [993, 536] on button "Continue" at bounding box center [966, 540] width 125 height 39
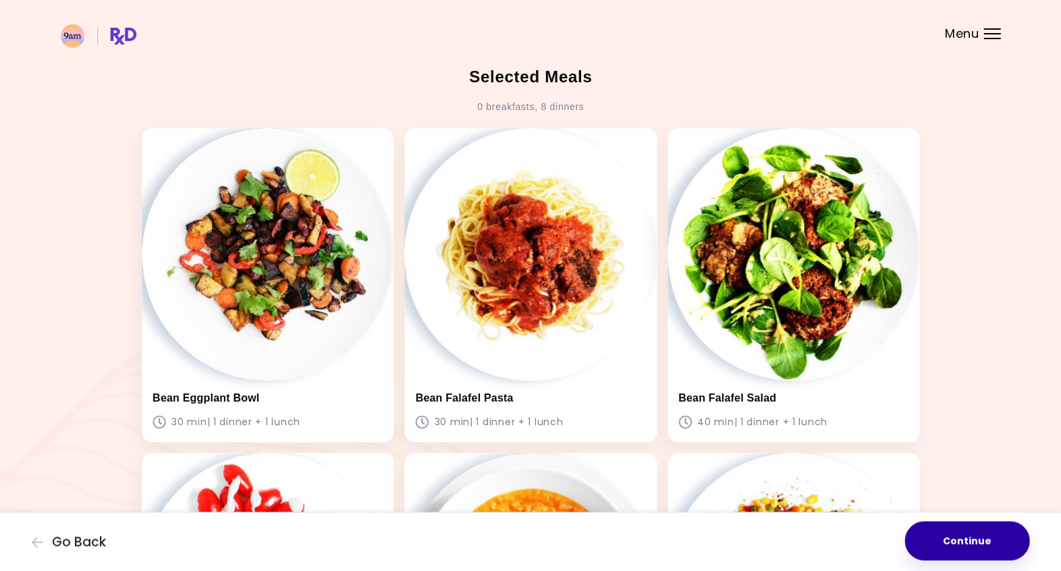
click at [987, 532] on button "Continue" at bounding box center [966, 540] width 125 height 39
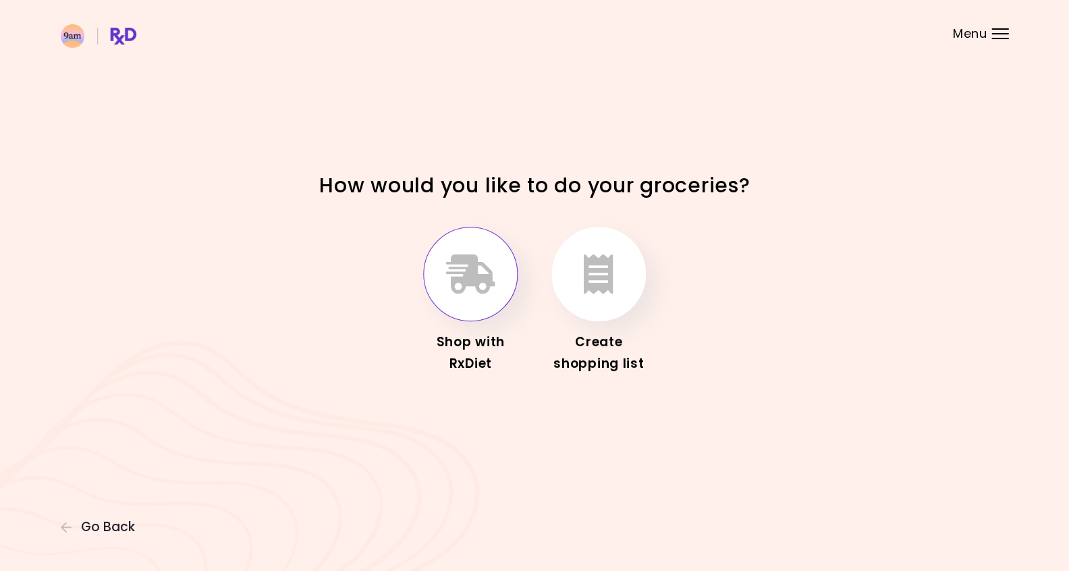
click at [465, 286] on icon "button" at bounding box center [470, 273] width 49 height 39
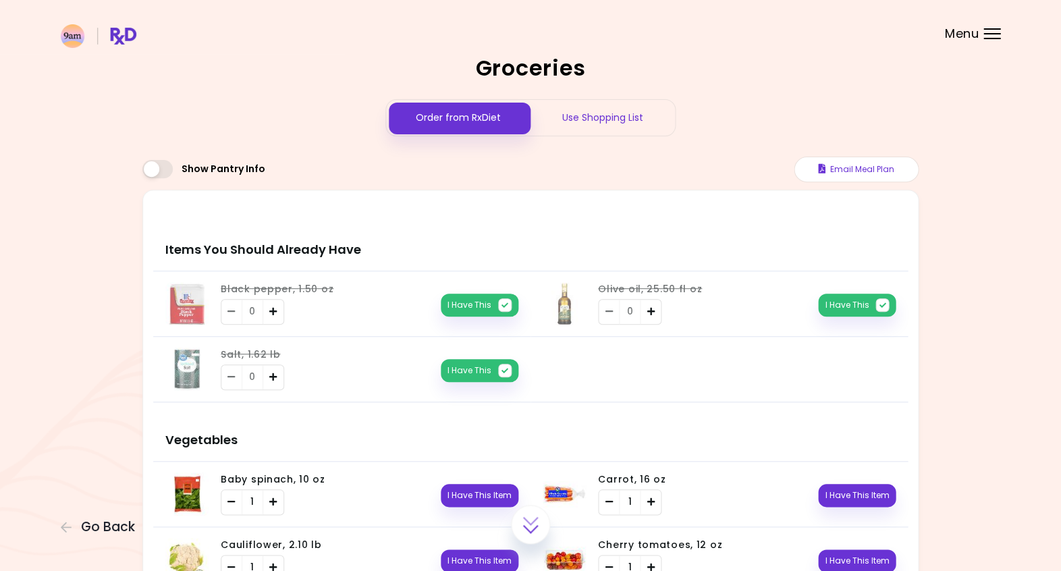
click at [597, 119] on div "Use Shopping List" at bounding box center [602, 118] width 144 height 36
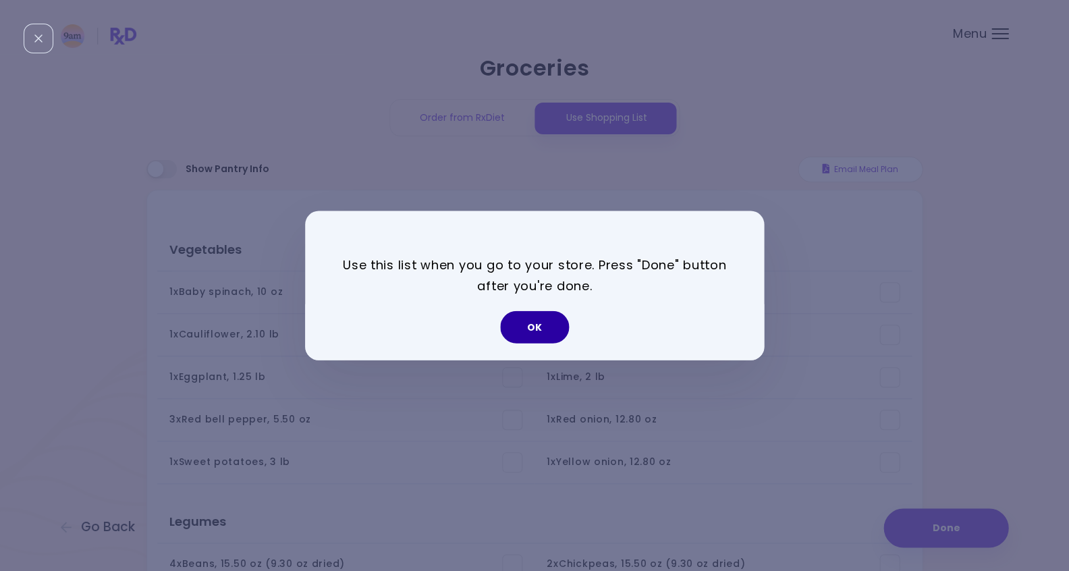
click at [542, 329] on button "OK" at bounding box center [534, 327] width 69 height 32
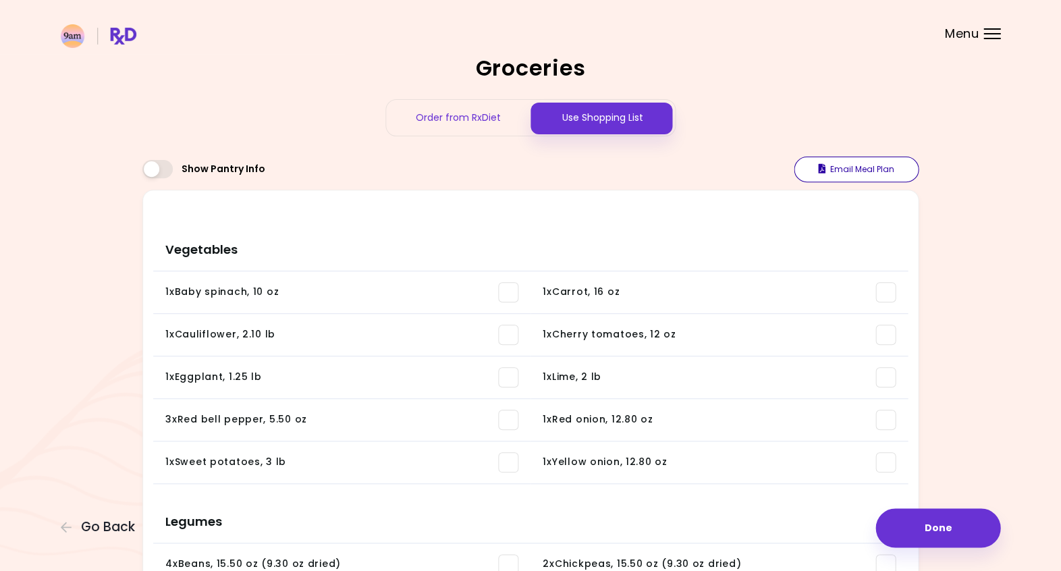
click at [852, 167] on button "Email Meal Plan" at bounding box center [856, 170] width 125 height 26
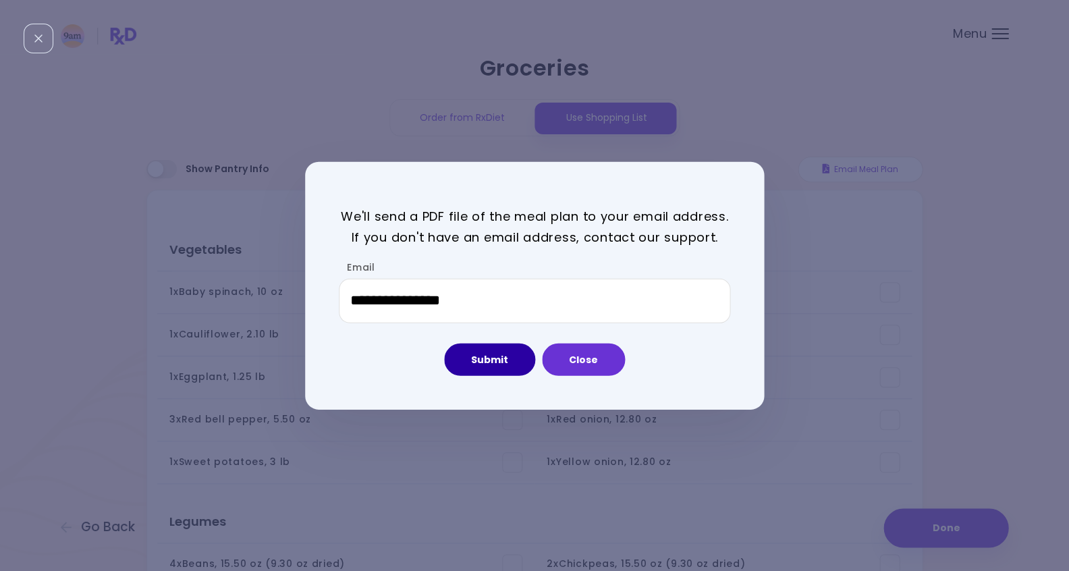
click at [487, 356] on button "Submit" at bounding box center [489, 359] width 91 height 32
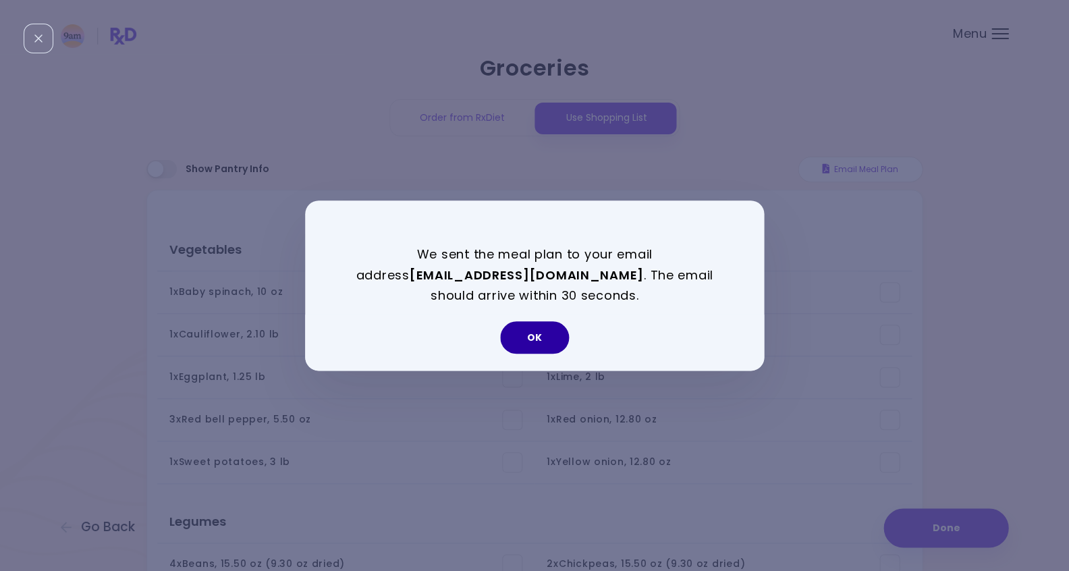
click at [551, 339] on button "OK" at bounding box center [534, 337] width 69 height 32
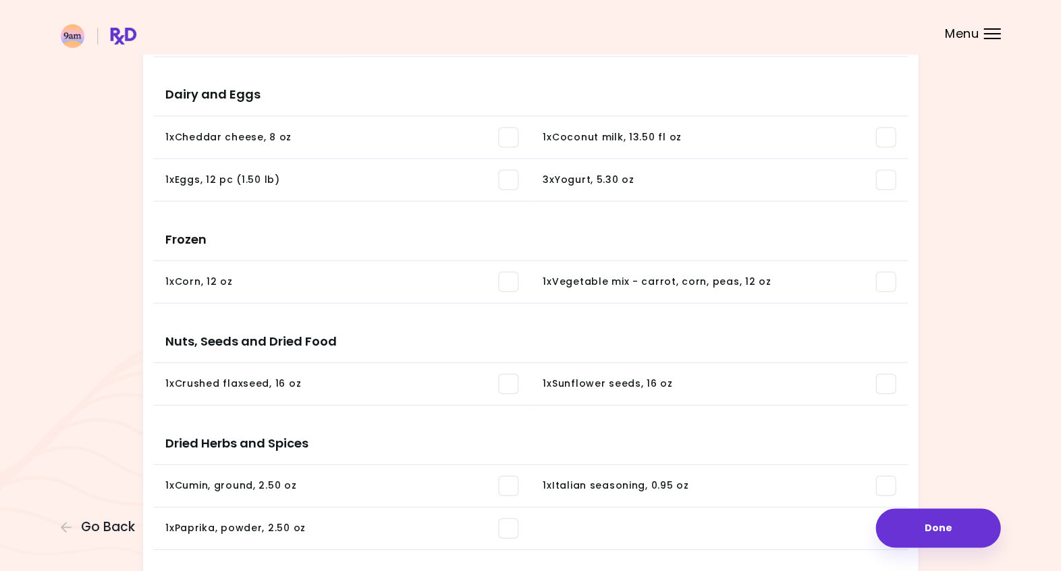
scroll to position [531, 0]
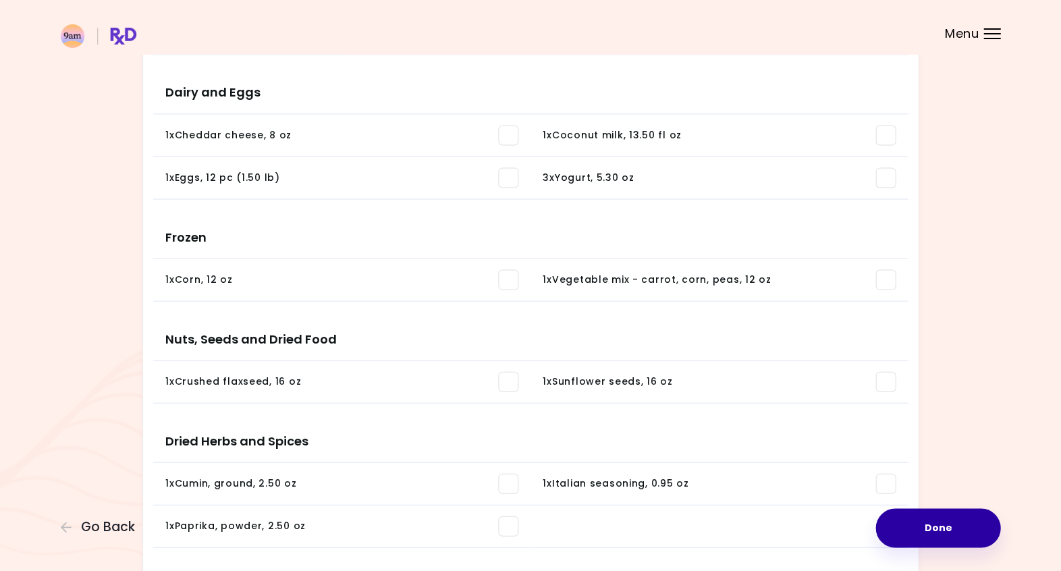
click at [945, 531] on button "Done" at bounding box center [937, 527] width 125 height 39
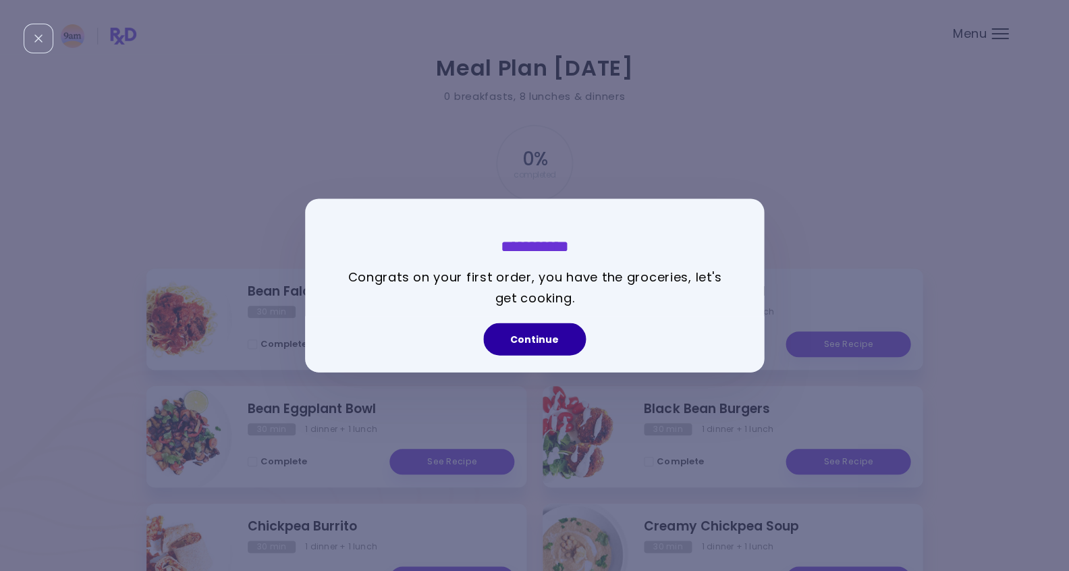
click at [549, 343] on button "Continue" at bounding box center [534, 339] width 103 height 32
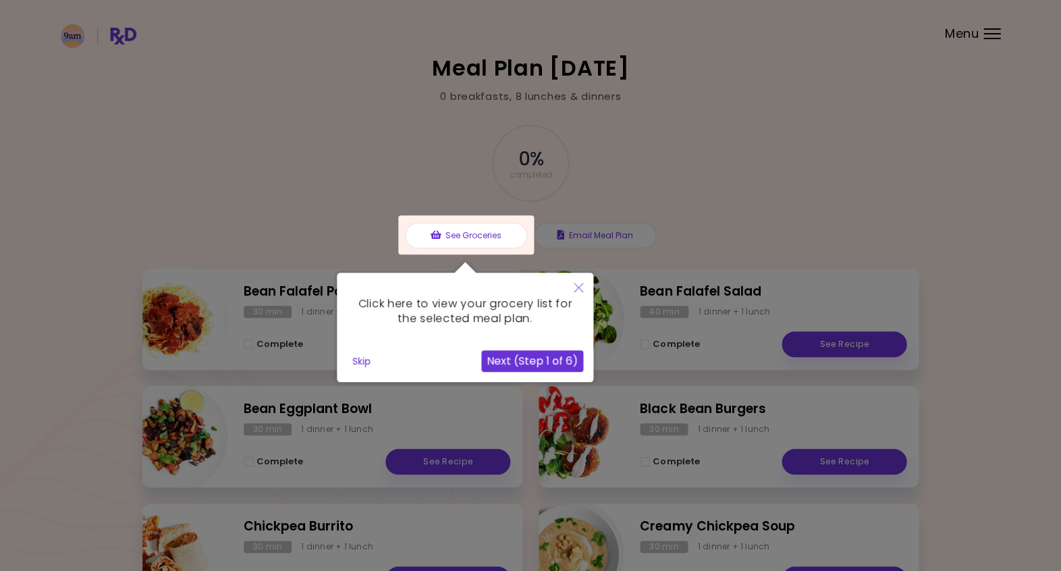
click at [522, 362] on button "Next (Step 1 of 6)" at bounding box center [532, 361] width 102 height 22
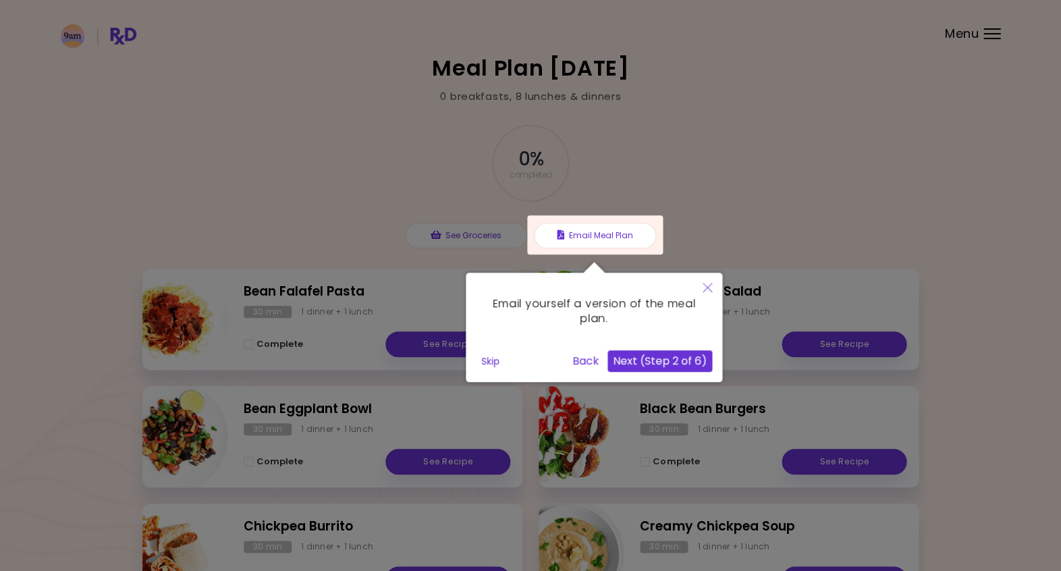
click at [649, 363] on button "Next (Step 2 of 6)" at bounding box center [659, 361] width 105 height 22
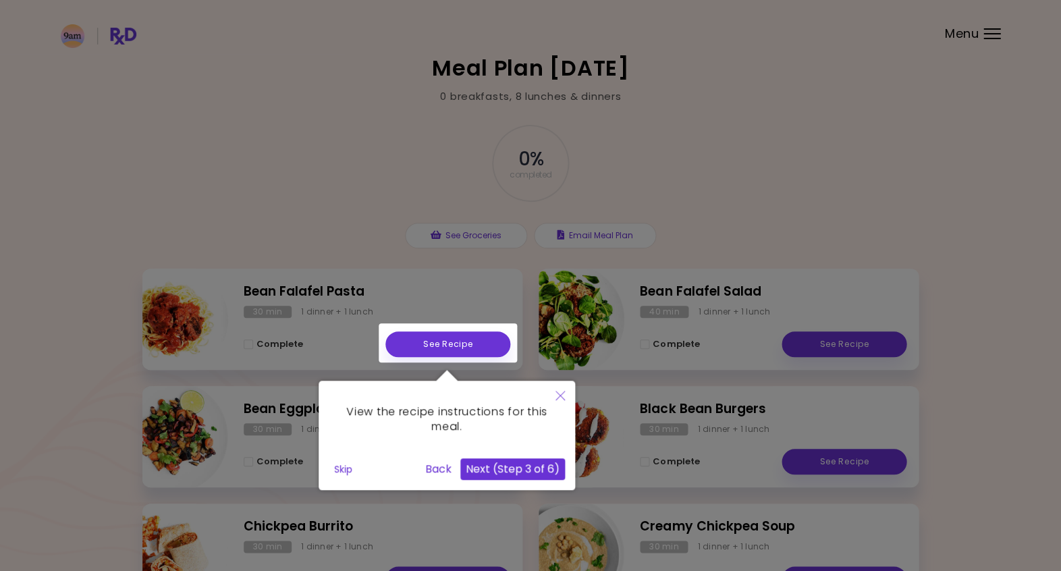
click at [539, 470] on button "Next (Step 3 of 6)" at bounding box center [512, 469] width 105 height 22
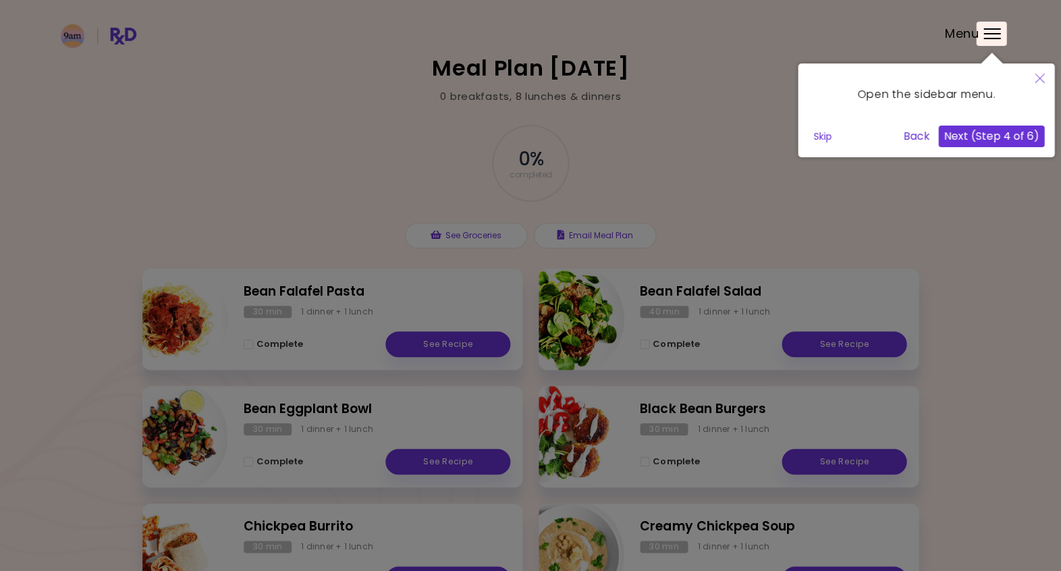
click at [1012, 136] on button "Next (Step 4 of 6)" at bounding box center [991, 137] width 106 height 22
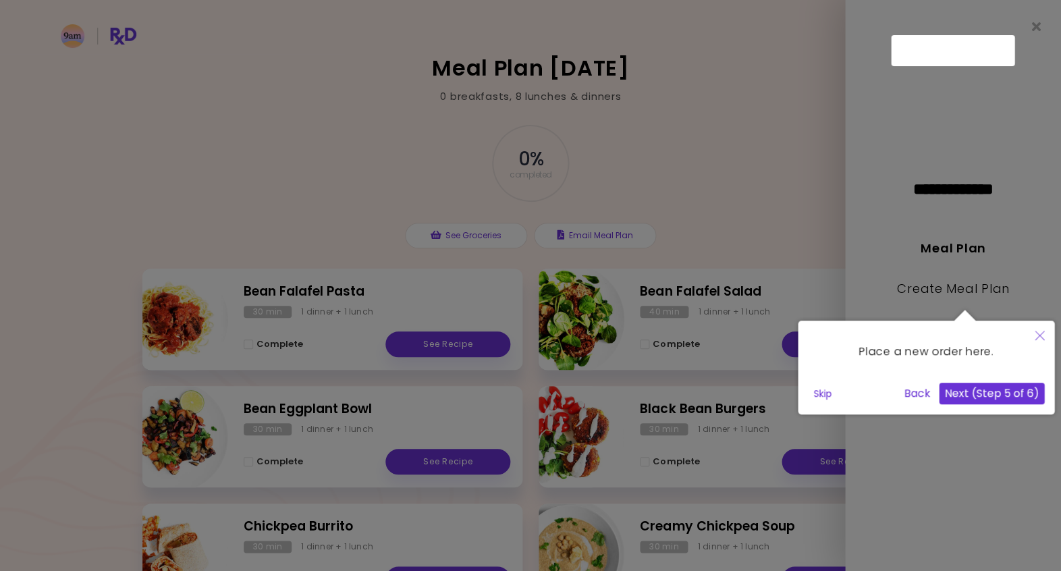
click at [982, 393] on button "Next (Step 5 of 6)" at bounding box center [991, 394] width 105 height 22
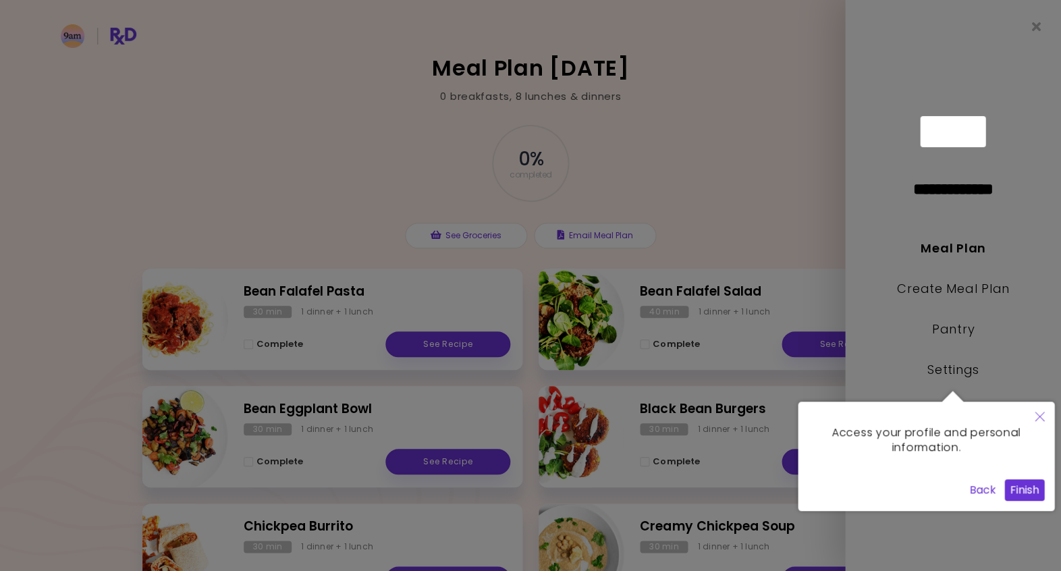
click at [1035, 491] on button "Finish" at bounding box center [1024, 490] width 40 height 22
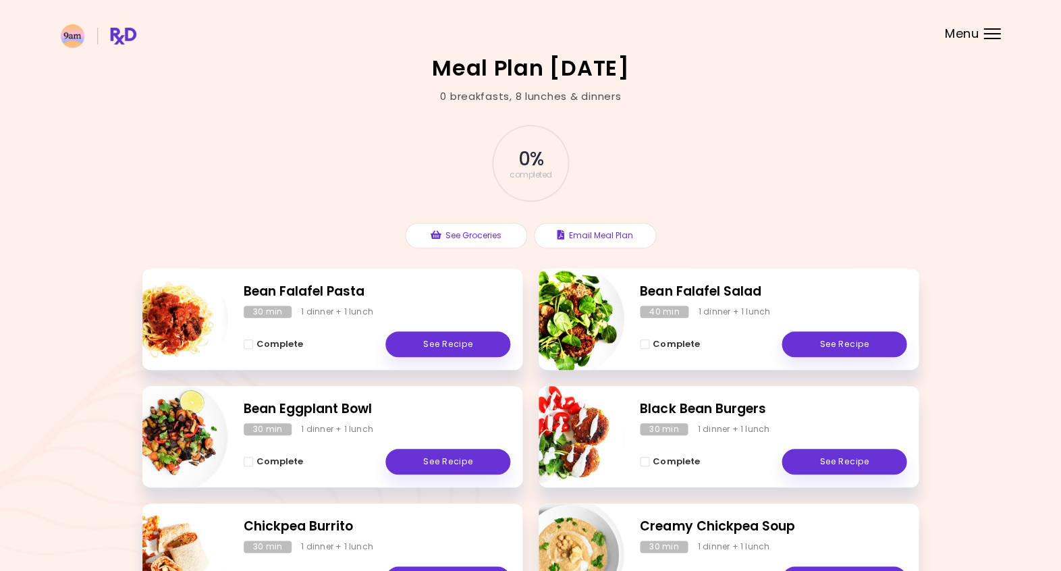
click at [962, 32] on span "Menu" at bounding box center [961, 34] width 34 height 12
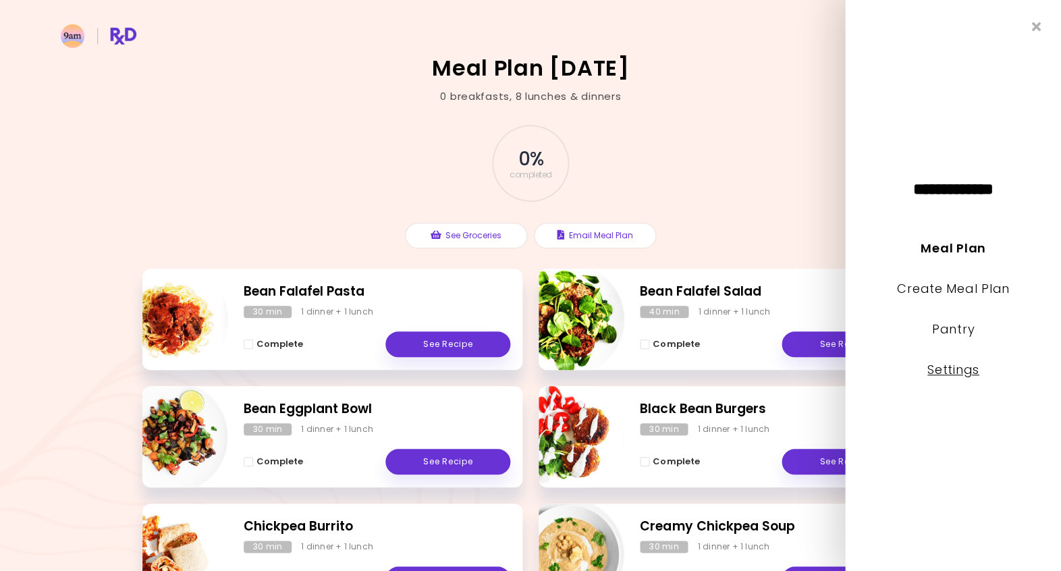
click at [958, 368] on link "Settings" at bounding box center [953, 369] width 52 height 17
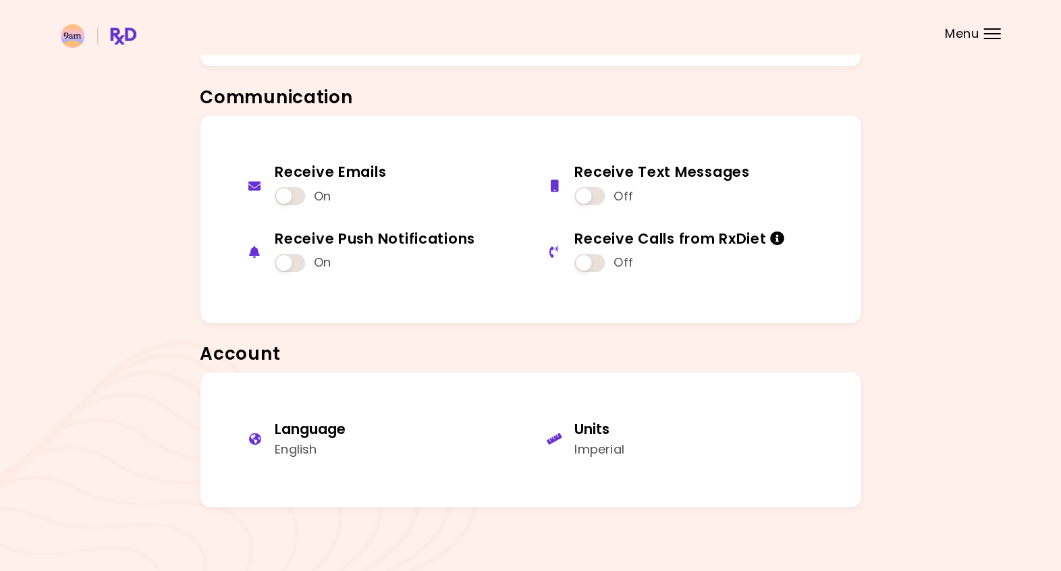
scroll to position [1067, 0]
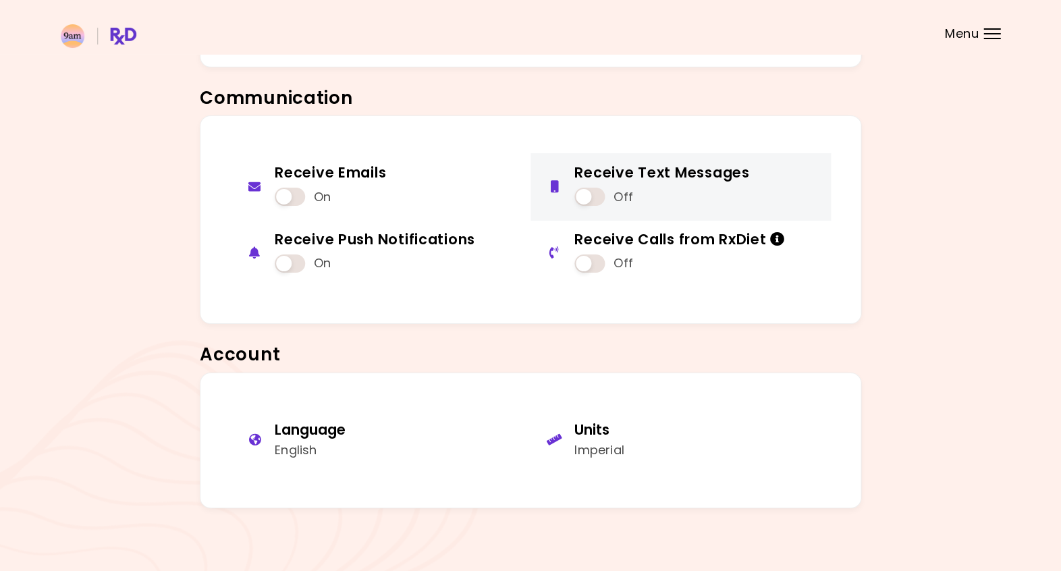
click at [588, 190] on span at bounding box center [589, 197] width 30 height 18
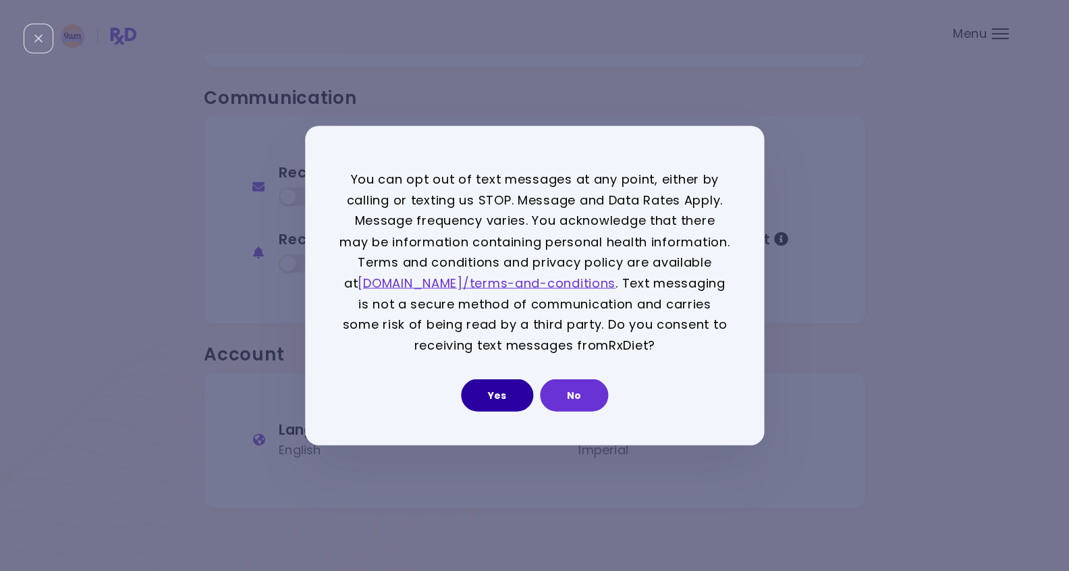
click at [497, 395] on button "Yes" at bounding box center [497, 395] width 72 height 32
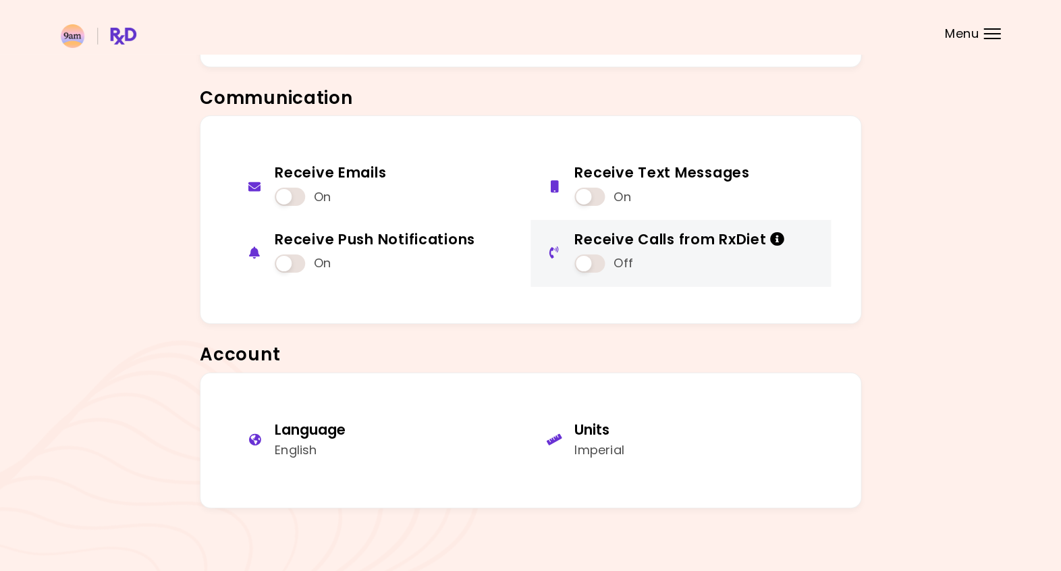
click at [773, 234] on icon "Info" at bounding box center [777, 239] width 15 height 14
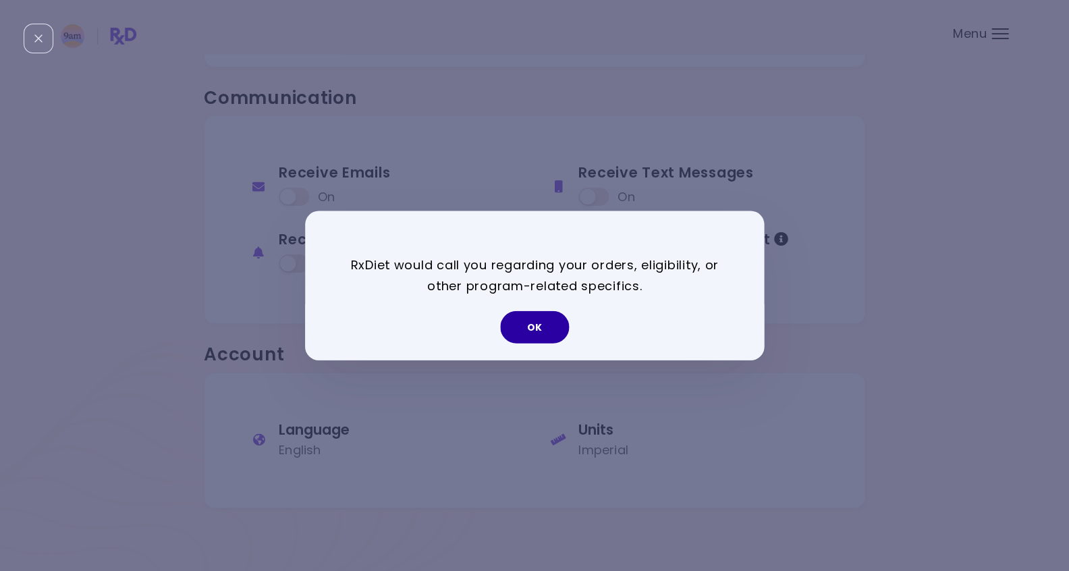
click at [532, 326] on button "OK" at bounding box center [534, 327] width 69 height 32
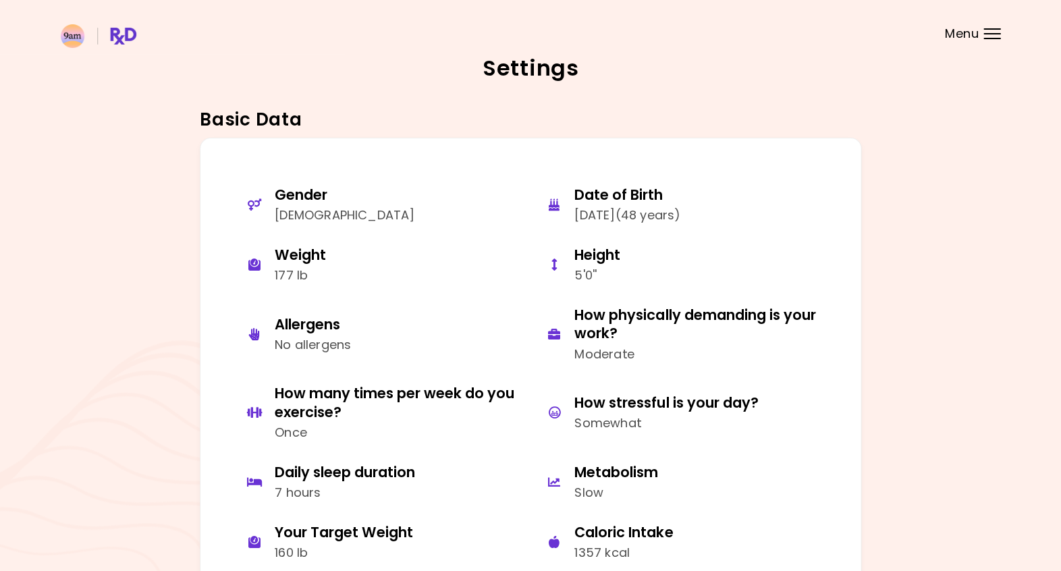
scroll to position [0, 0]
